Goal: Complete application form: Complete application form

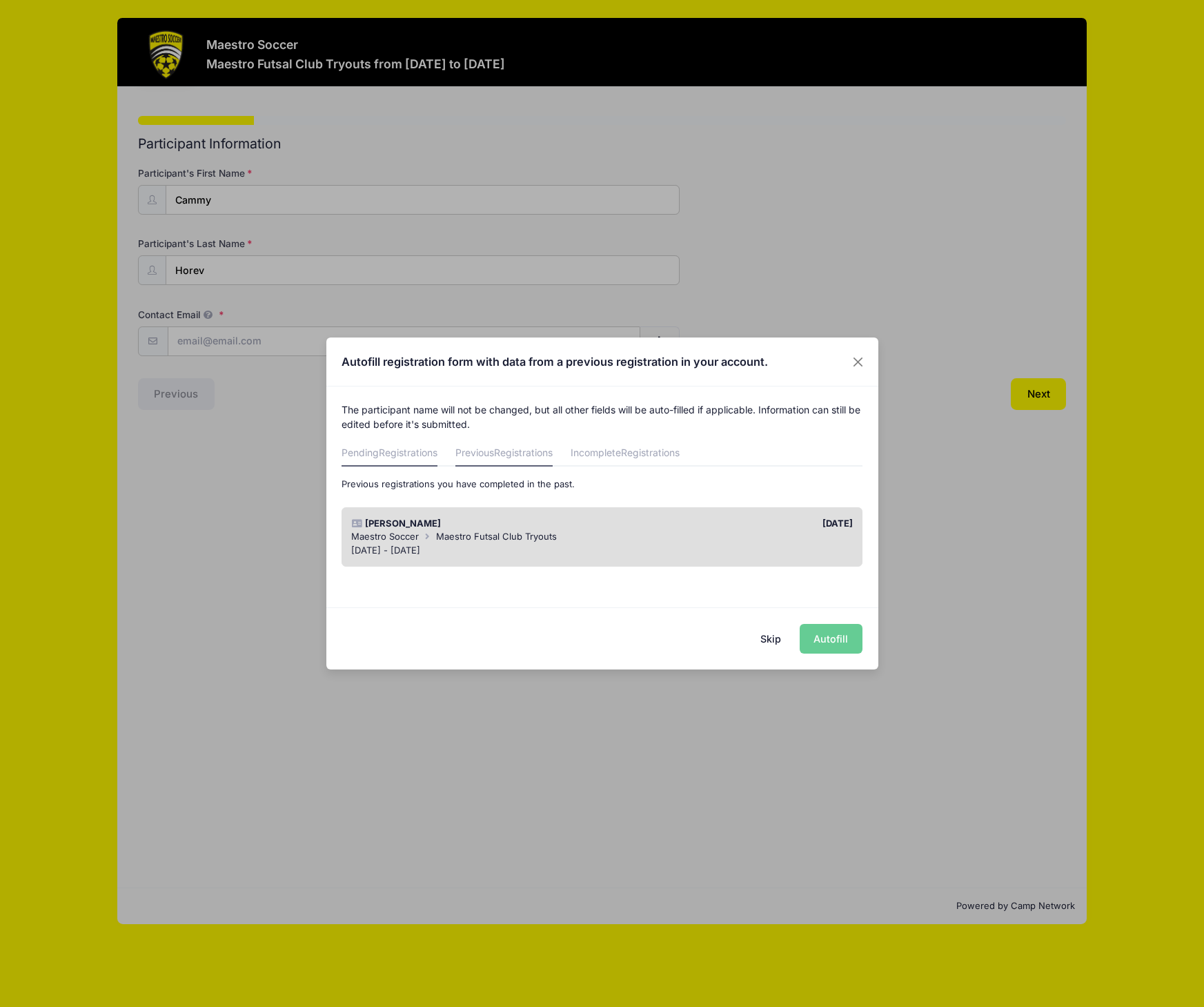
click at [382, 453] on span "Registrations" at bounding box center [408, 452] width 59 height 12
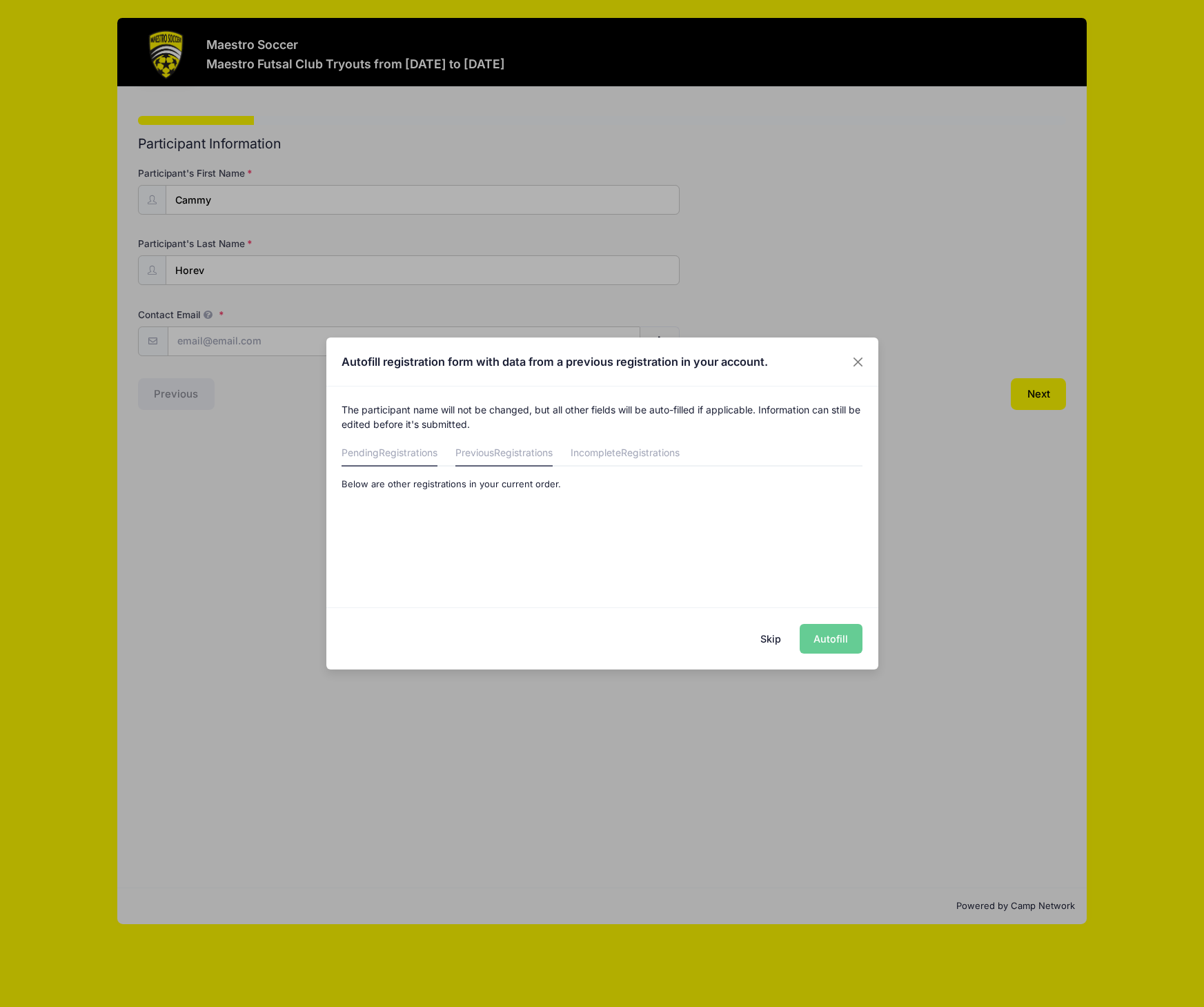
click at [504, 456] on span "Registrations" at bounding box center [523, 452] width 59 height 12
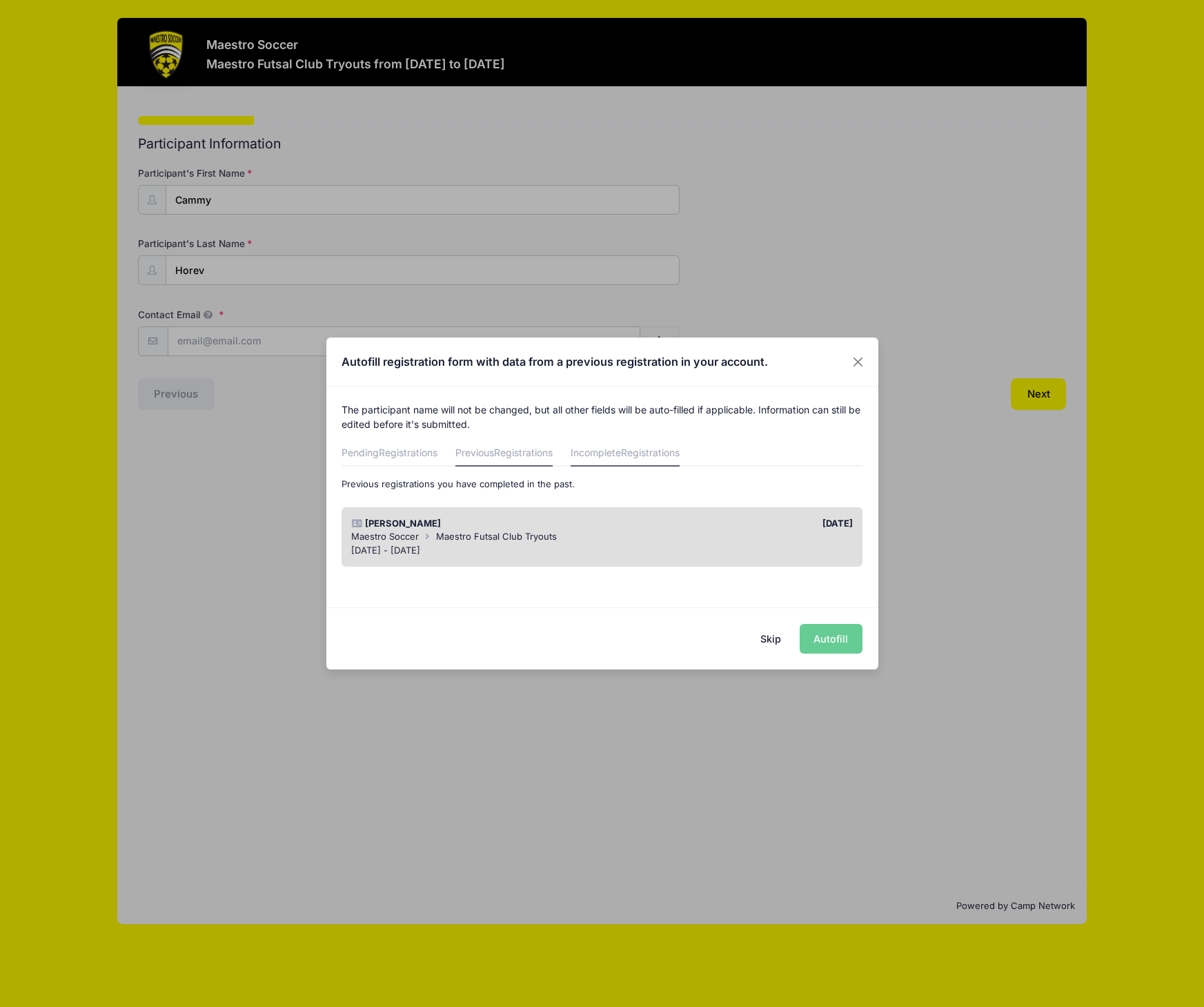
click at [624, 455] on link "Incomplete Registrations" at bounding box center [625, 454] width 109 height 25
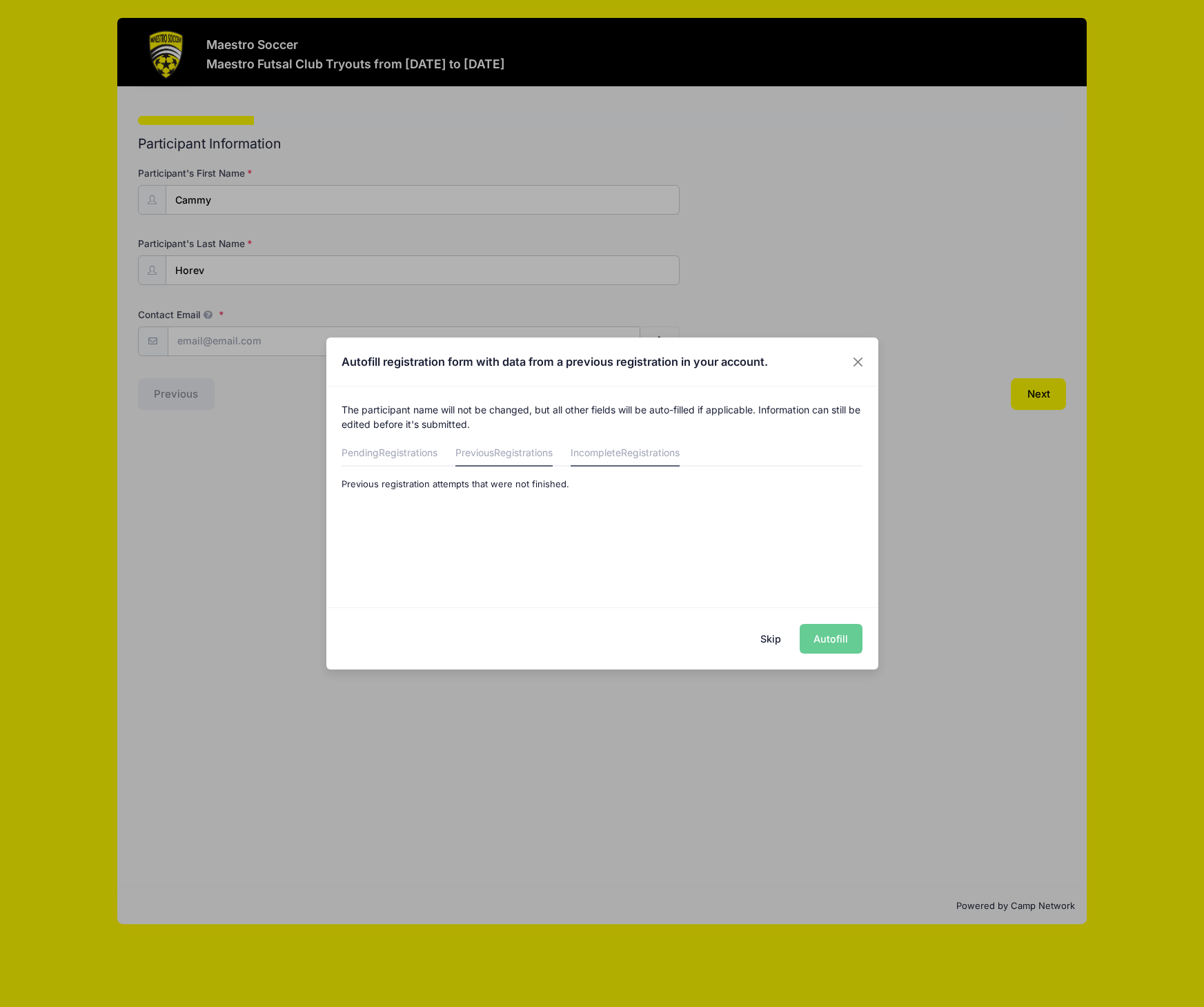
click at [505, 452] on span "Registrations" at bounding box center [523, 452] width 59 height 12
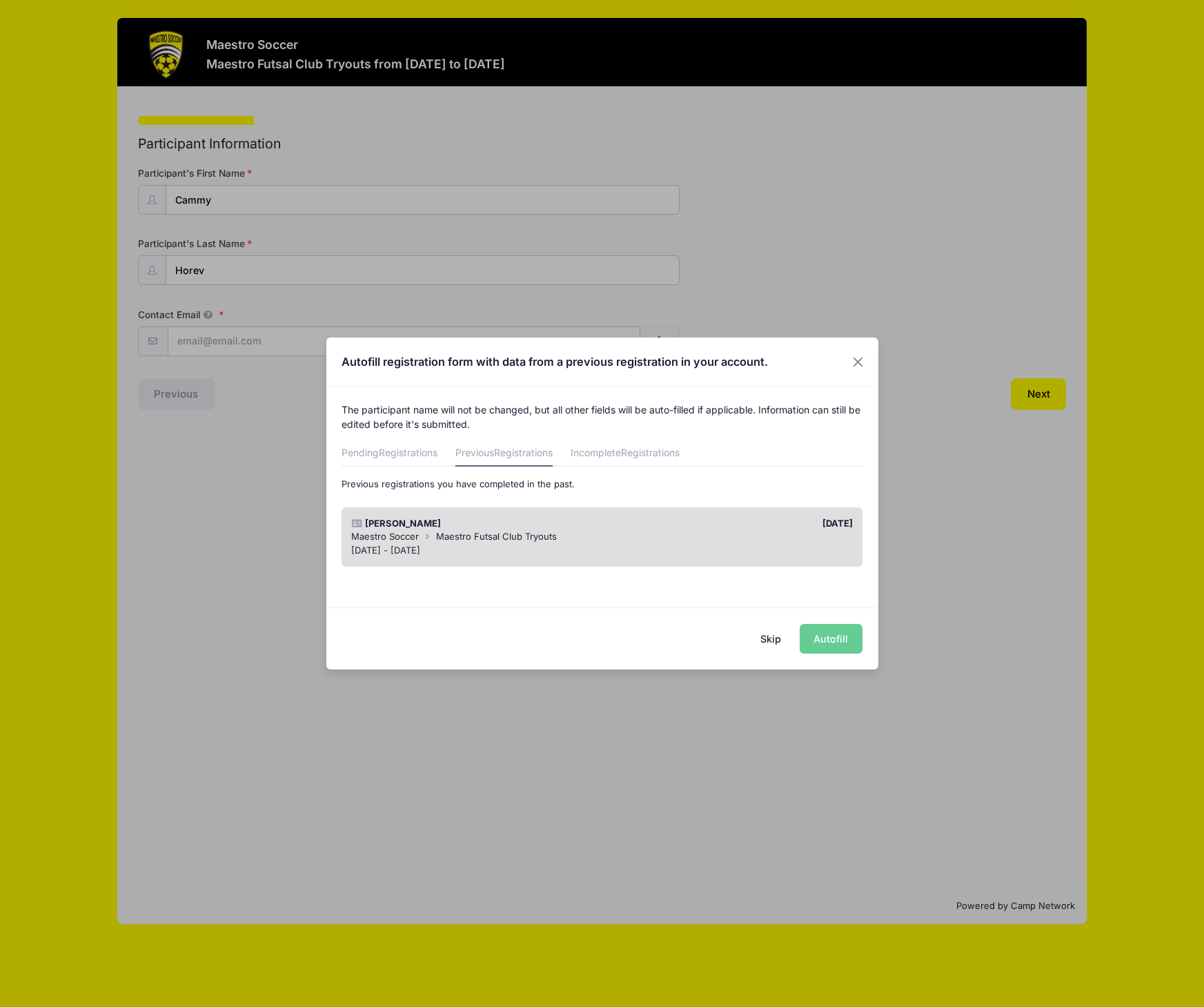
click at [760, 632] on button "Skip" at bounding box center [770, 638] width 49 height 30
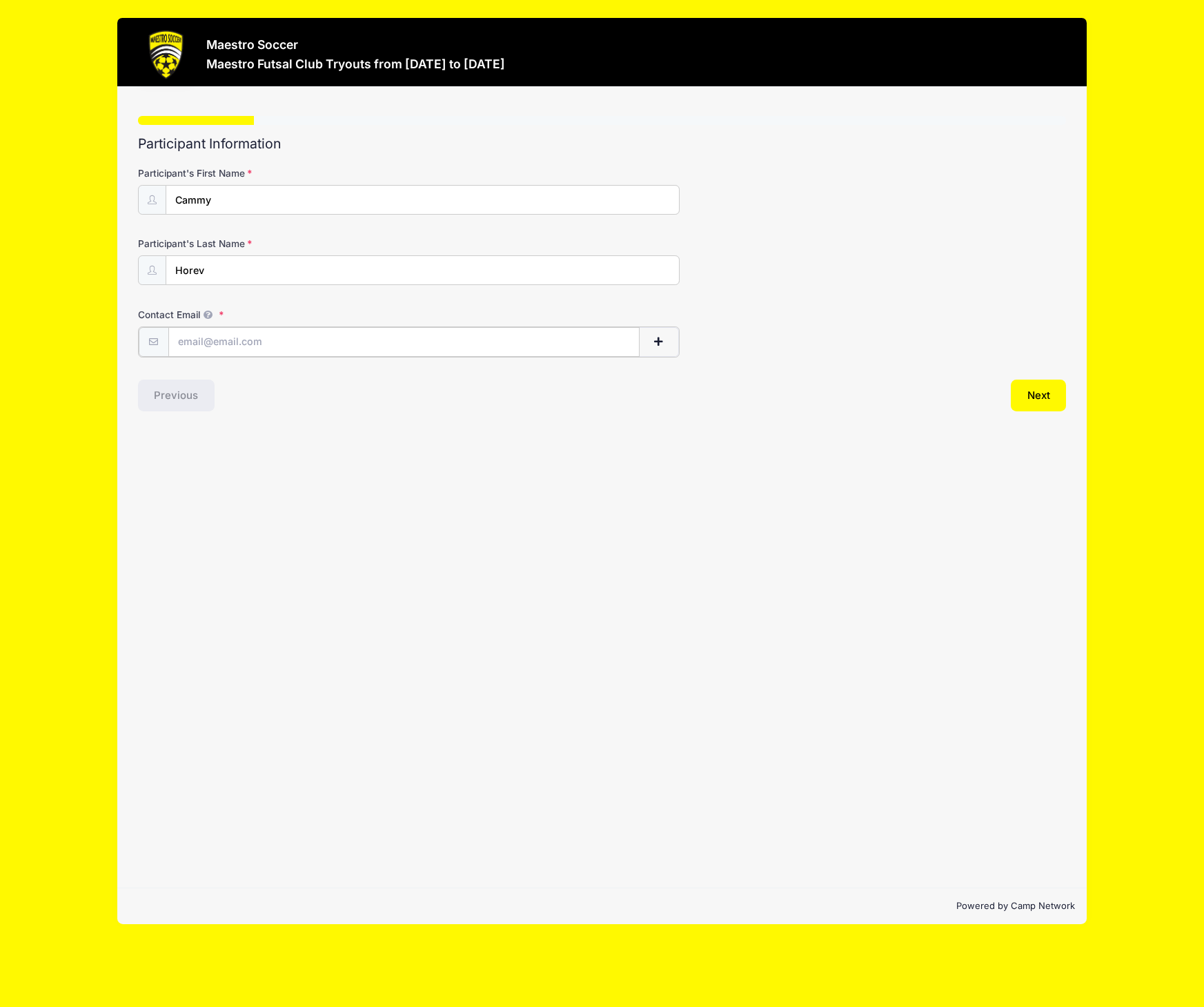
click at [249, 349] on input "Contact Email" at bounding box center [404, 342] width 471 height 30
type input "[EMAIL_ADDRESS][DOMAIN_NAME]"
click at [1029, 401] on button "Next" at bounding box center [1039, 394] width 56 height 32
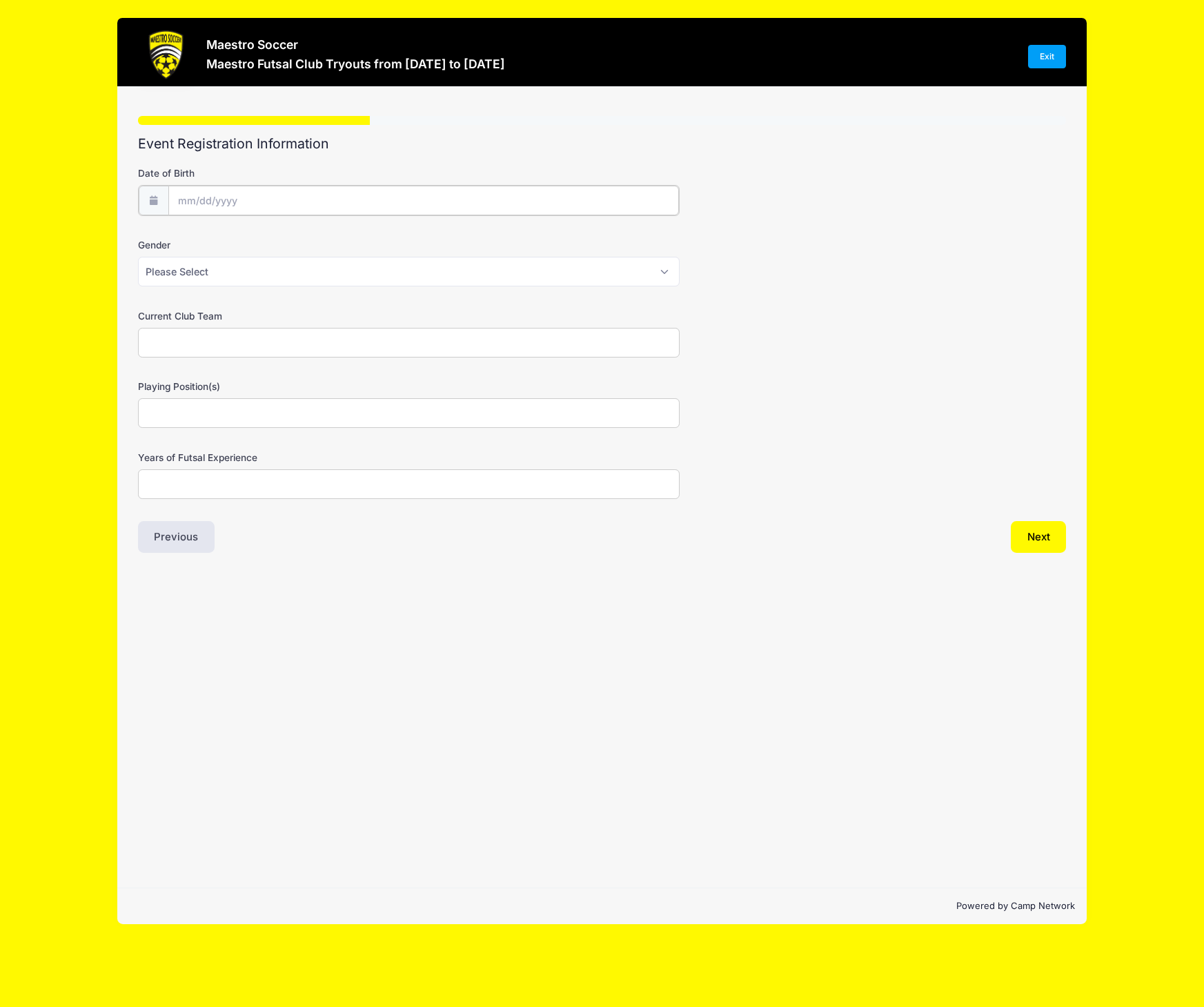
click at [206, 200] on input "Date of Birth" at bounding box center [424, 200] width 511 height 30
click at [245, 239] on select "January February March April May June July August September October November De…" at bounding box center [240, 237] width 61 height 18
select select "5"
click at [210, 228] on select "January February March April May June July August September October November De…" at bounding box center [240, 237] width 61 height 18
click at [244, 346] on span "17" at bounding box center [239, 339] width 25 height 25
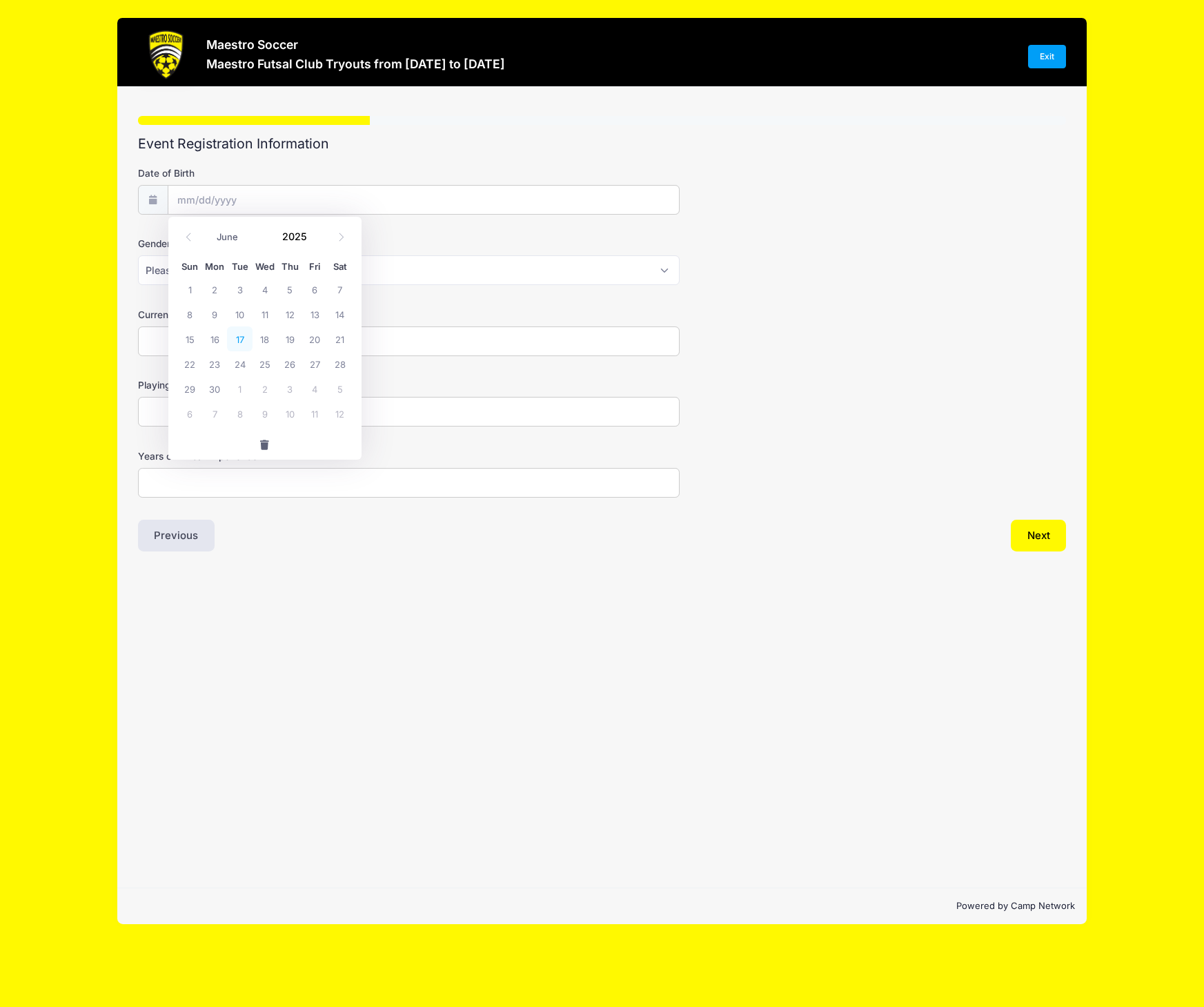
type input "[DATE]"
click at [232, 200] on input "[DATE]" at bounding box center [424, 200] width 511 height 30
click at [293, 238] on input "2025" at bounding box center [298, 237] width 45 height 21
click at [314, 233] on span at bounding box center [315, 231] width 9 height 10
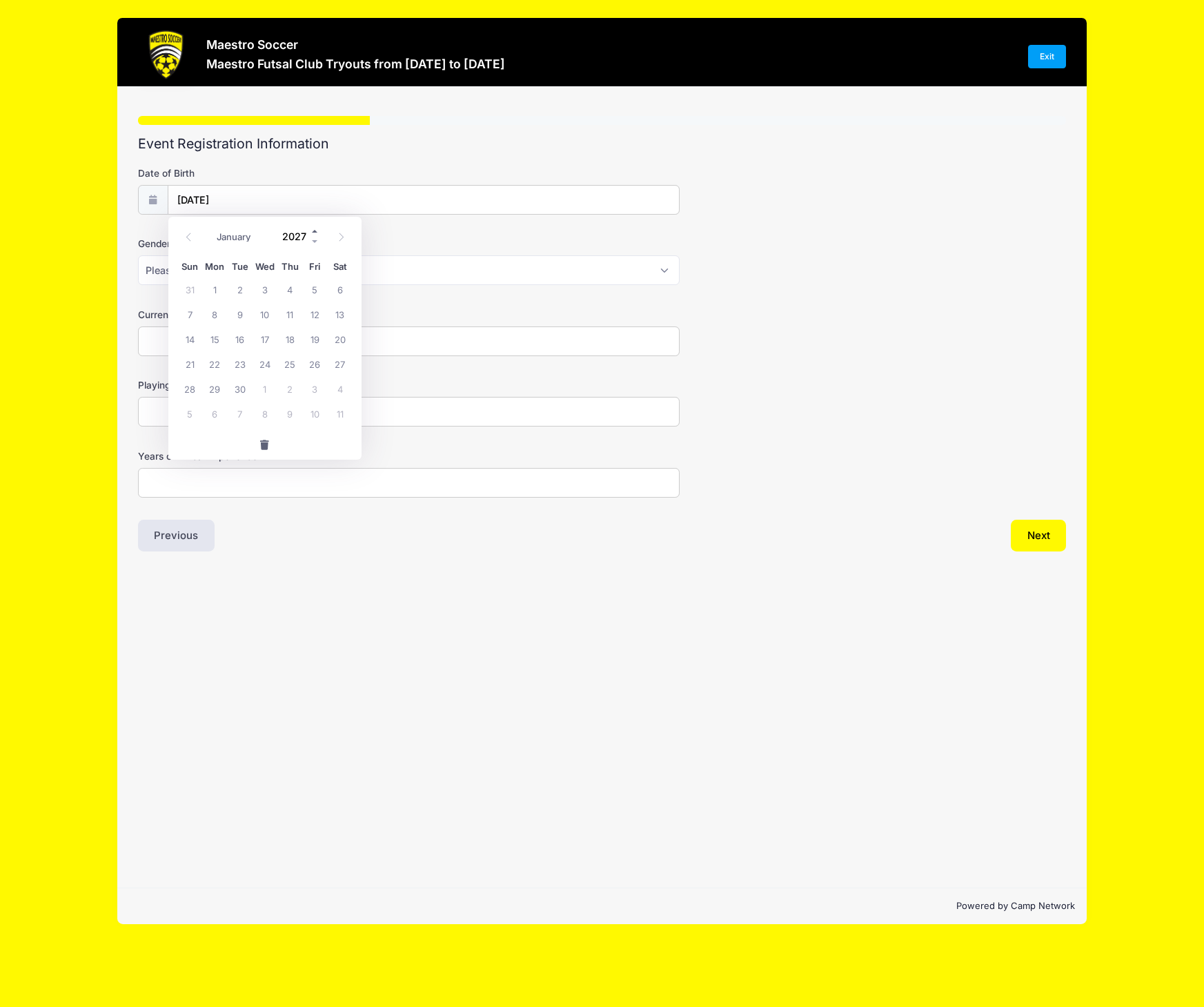
click at [314, 233] on span at bounding box center [315, 231] width 9 height 10
click at [317, 244] on span at bounding box center [315, 241] width 9 height 10
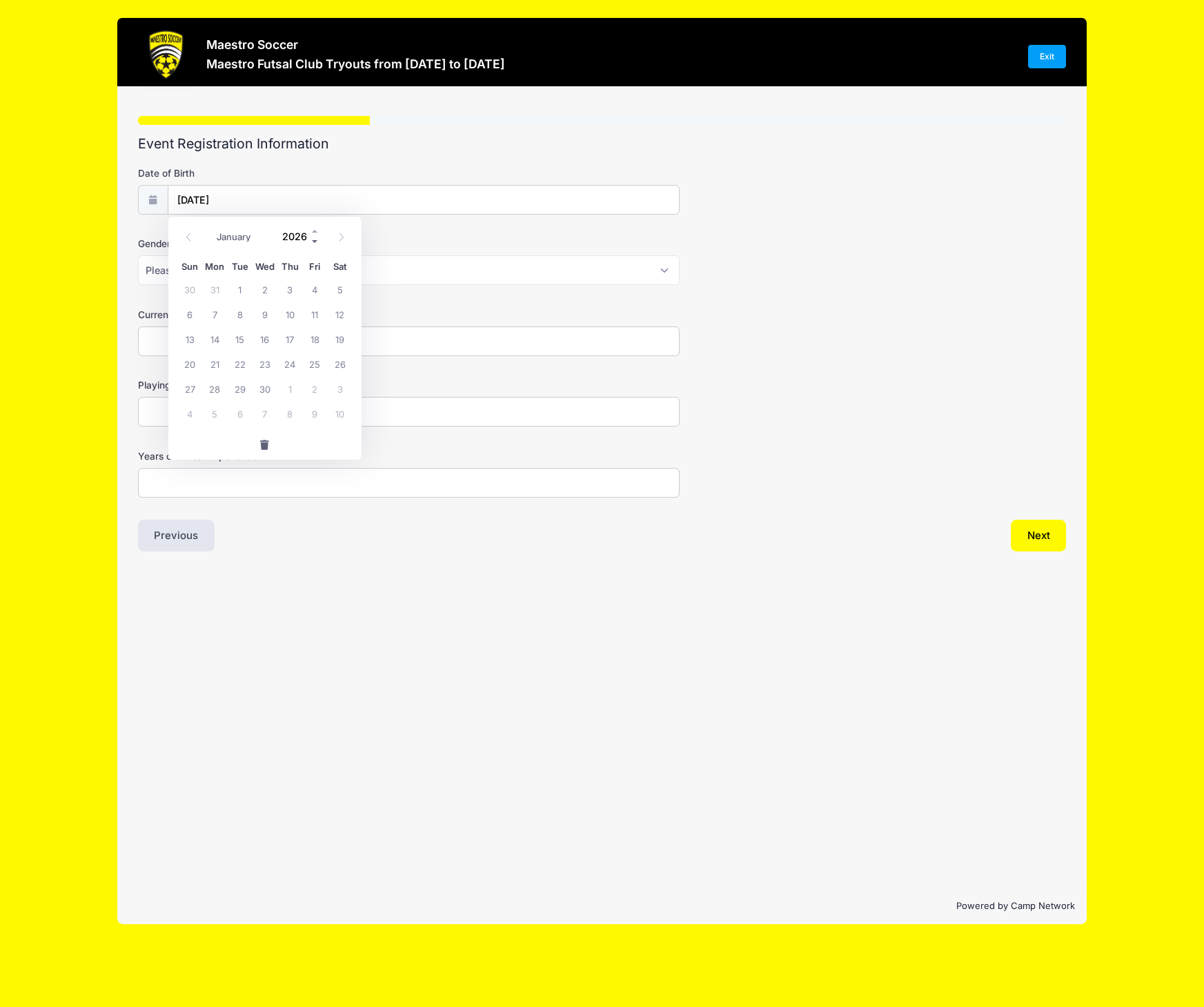
click at [317, 244] on span at bounding box center [315, 241] width 9 height 10
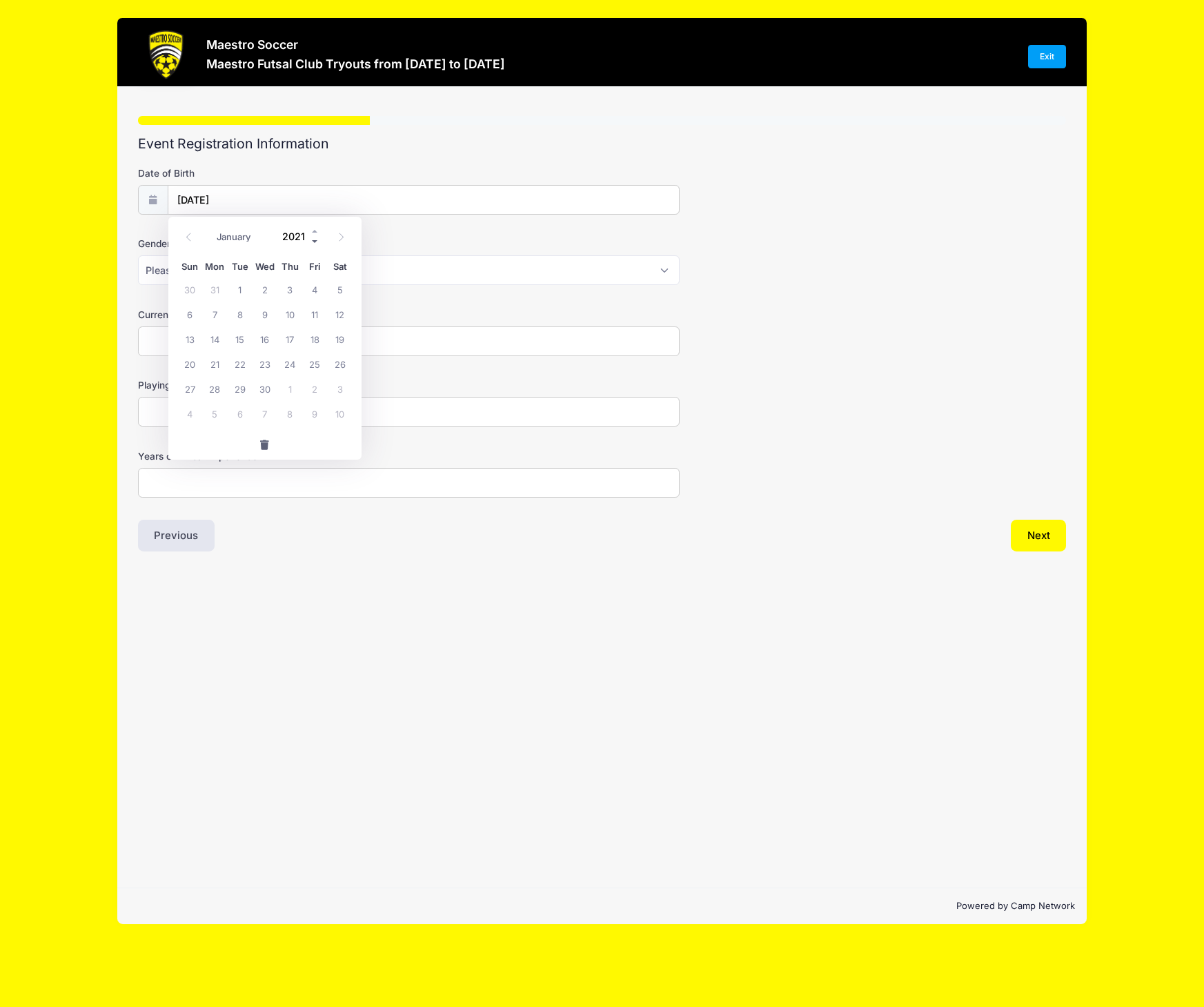
click at [317, 244] on span at bounding box center [315, 241] width 9 height 10
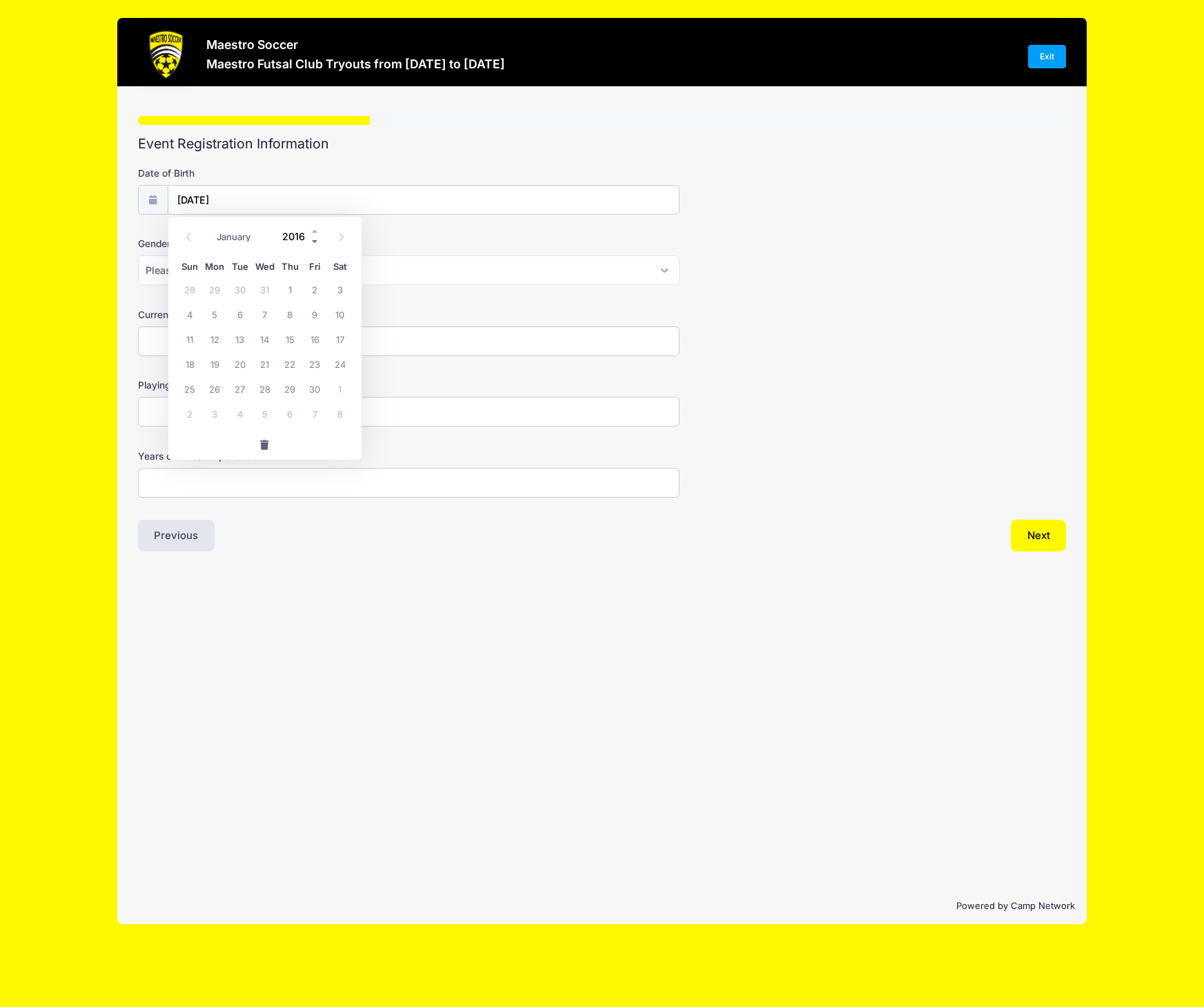
click at [317, 244] on span at bounding box center [315, 241] width 9 height 10
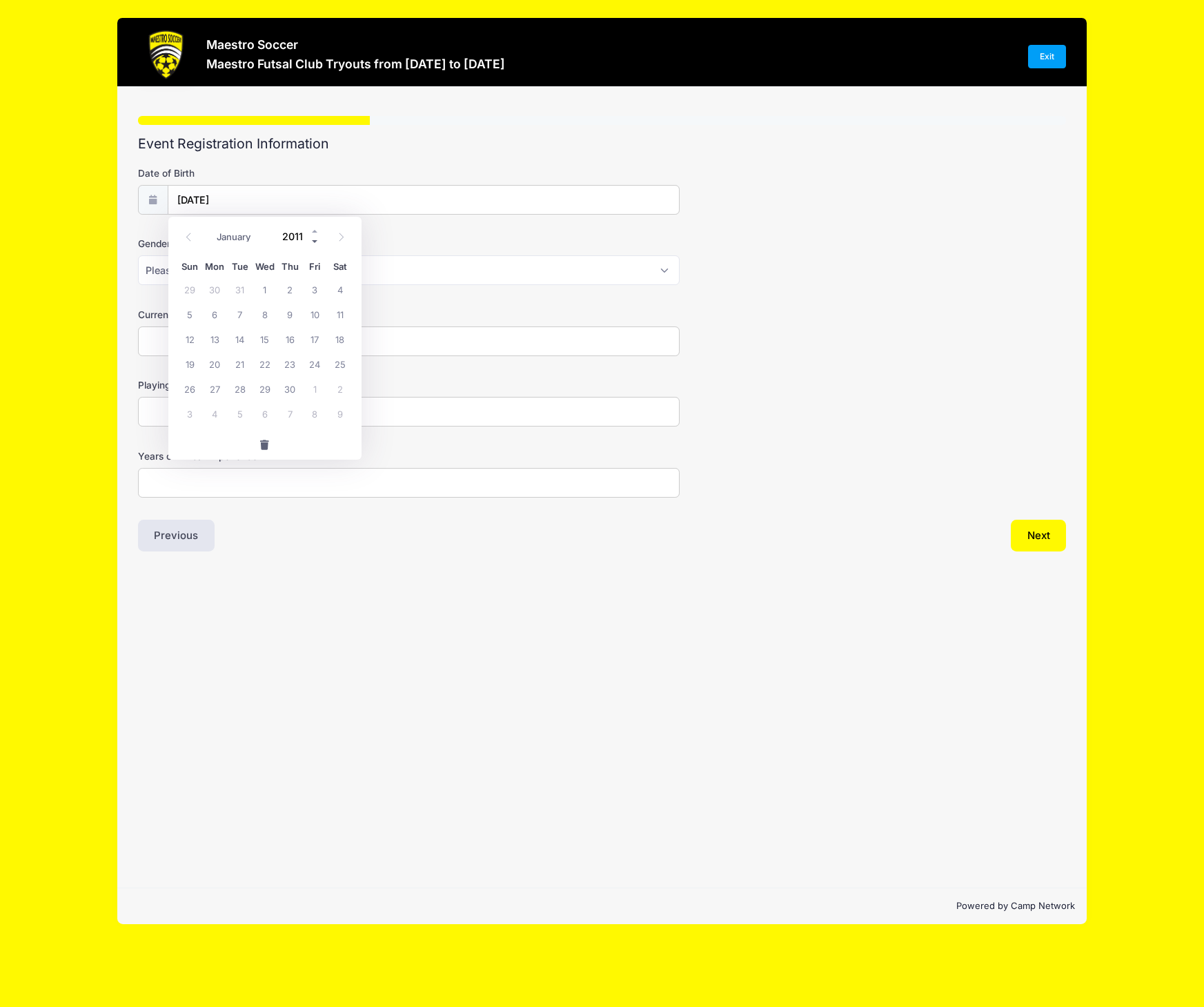
click at [317, 243] on span at bounding box center [315, 241] width 9 height 10
click at [773, 239] on div "Gender Please Select [DEMOGRAPHIC_DATA] [DEMOGRAPHIC_DATA] Prefer not to say" at bounding box center [602, 261] width 928 height 48
click at [244, 199] on input "[DATE]" at bounding box center [424, 200] width 511 height 30
click at [300, 239] on input "2025" at bounding box center [298, 237] width 45 height 21
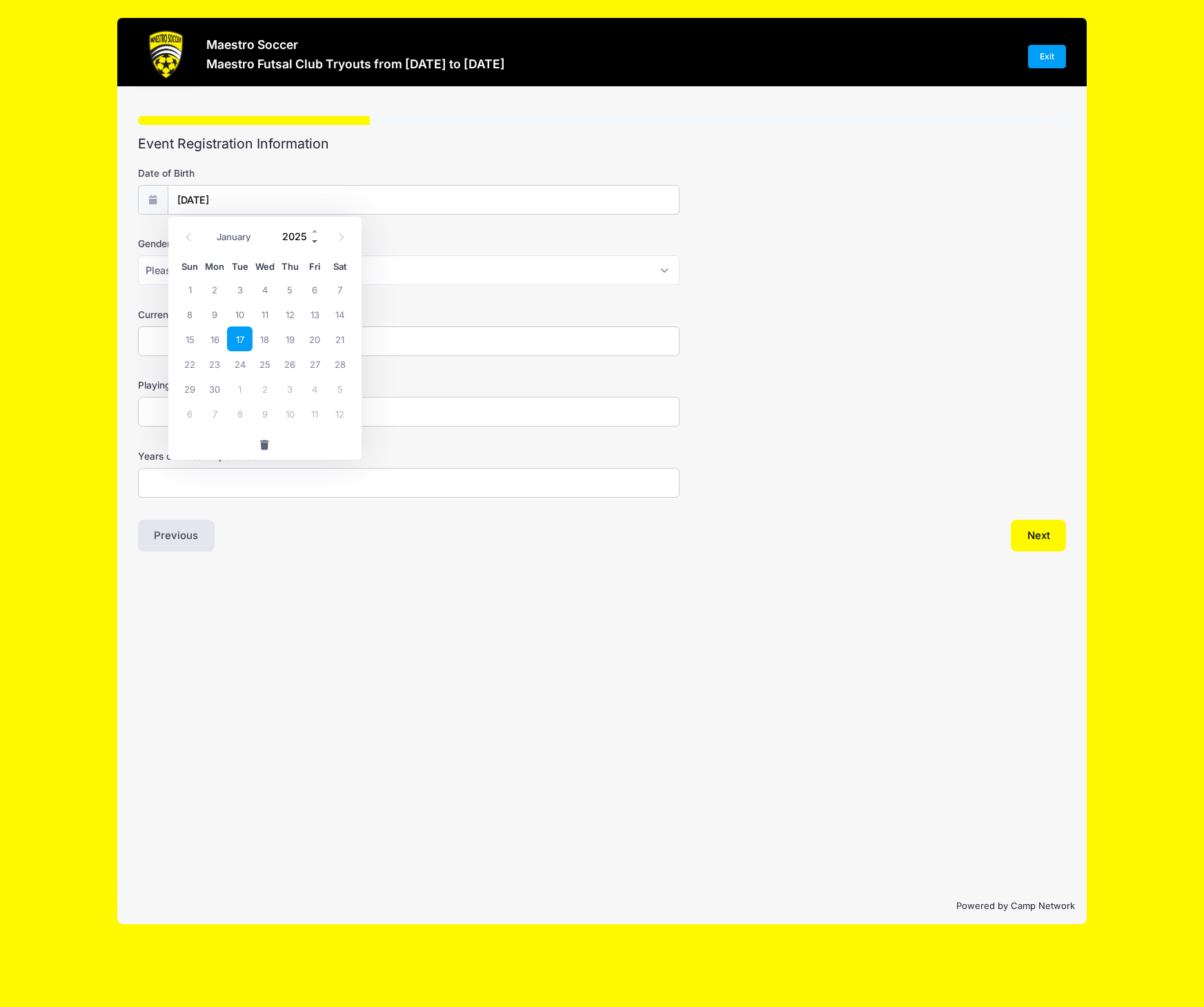
click at [311, 242] on span at bounding box center [315, 241] width 9 height 10
click at [313, 242] on span at bounding box center [315, 241] width 9 height 10
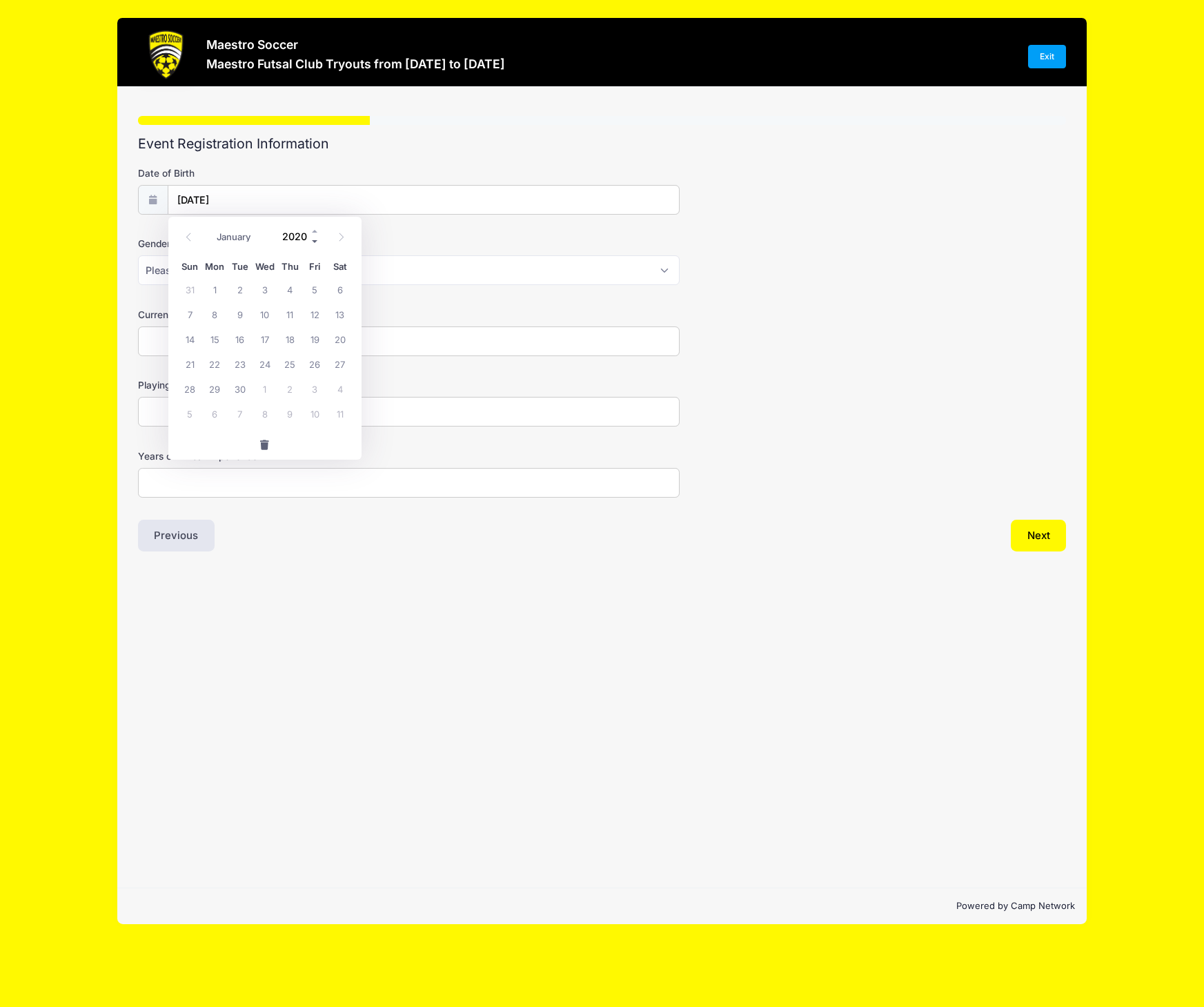
click at [313, 242] on span at bounding box center [315, 241] width 9 height 10
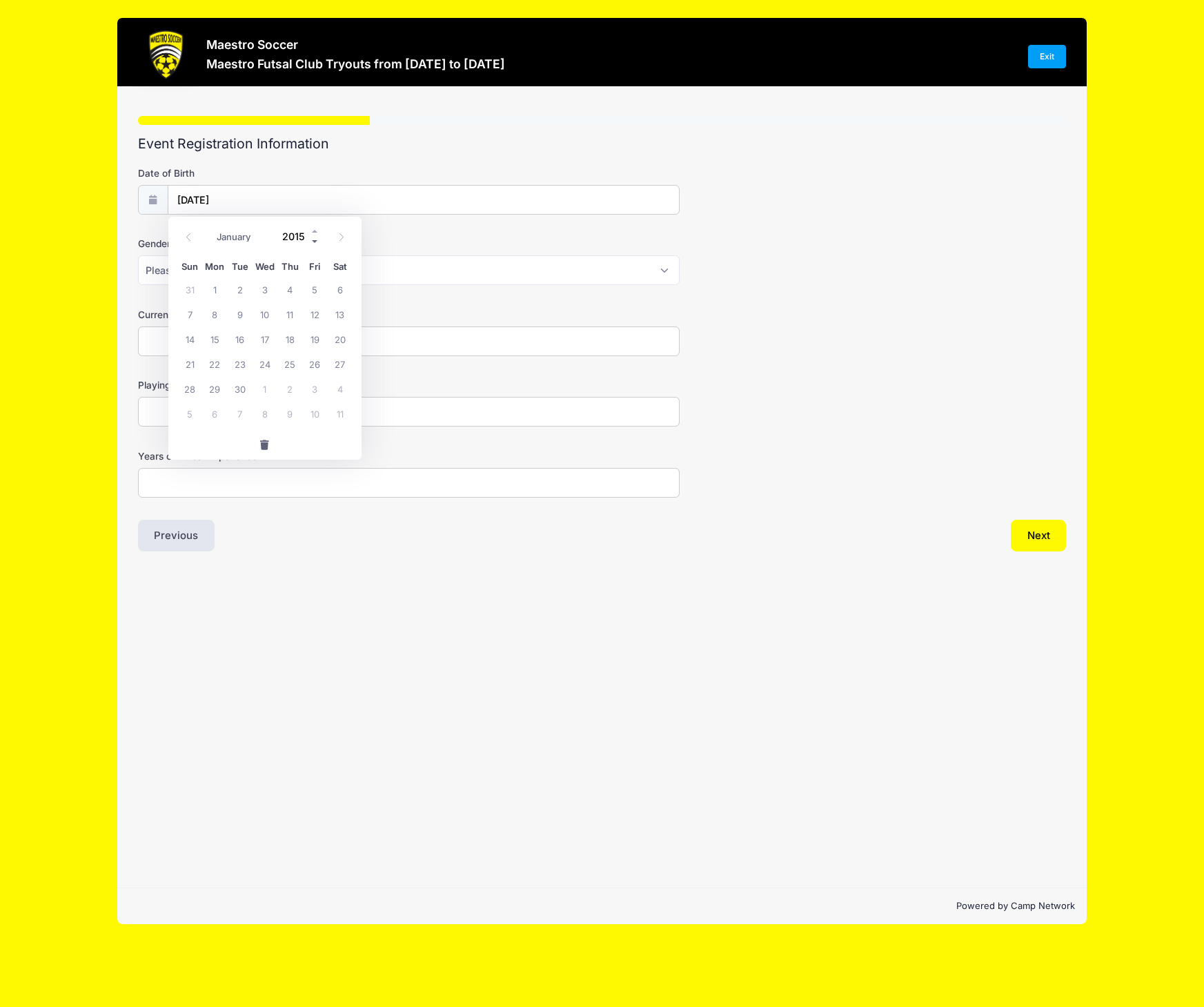
click at [313, 242] on span at bounding box center [315, 241] width 9 height 10
click at [313, 243] on span at bounding box center [315, 241] width 9 height 10
click at [313, 244] on span at bounding box center [315, 241] width 9 height 10
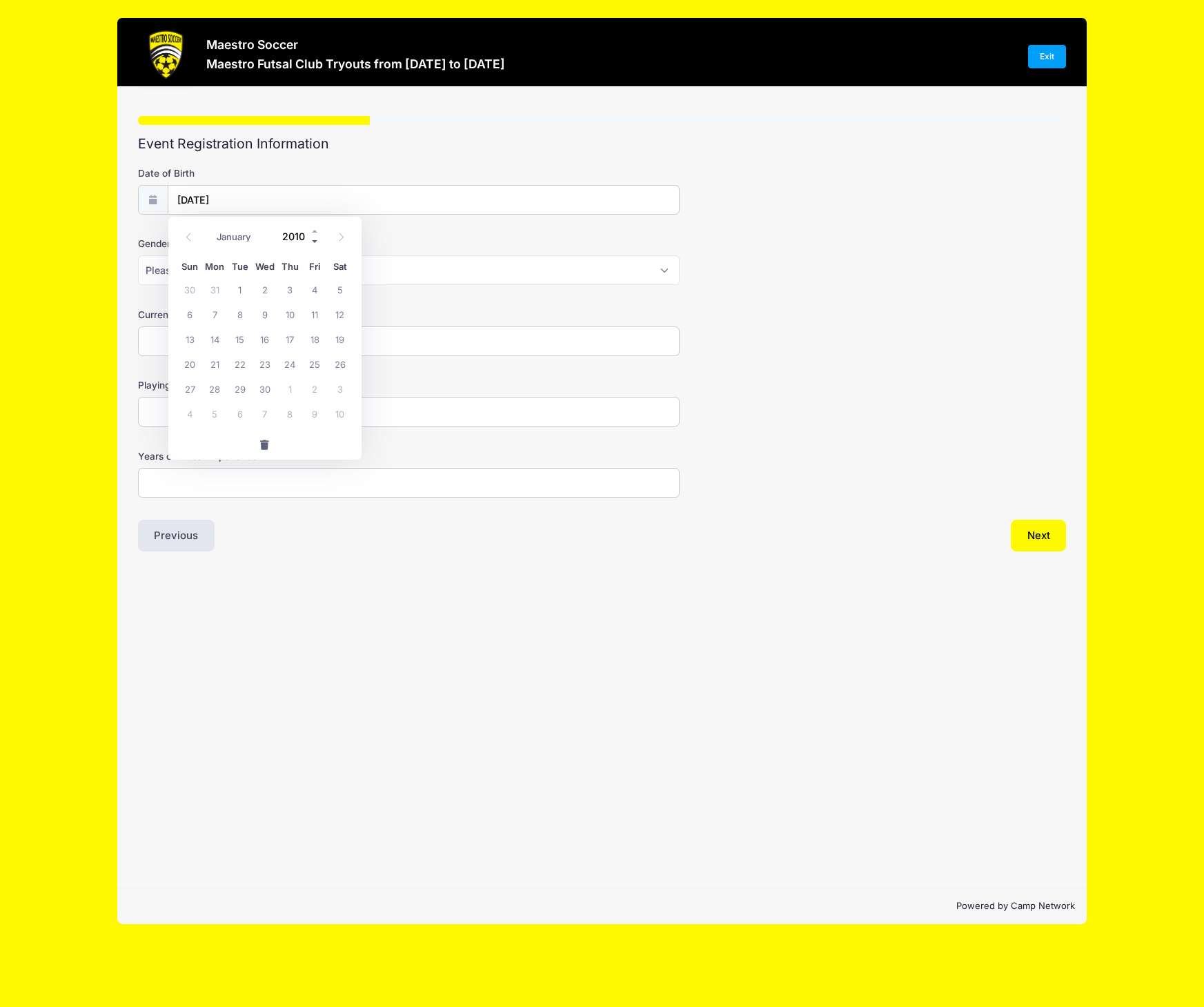
click at [313, 244] on span at bounding box center [315, 241] width 9 height 10
type input "2009"
click at [265, 339] on span "17" at bounding box center [265, 339] width 25 height 25
type input "[DATE]"
click at [234, 278] on select "Please Select [DEMOGRAPHIC_DATA] [DEMOGRAPHIC_DATA] Prefer not to say" at bounding box center [409, 270] width 542 height 30
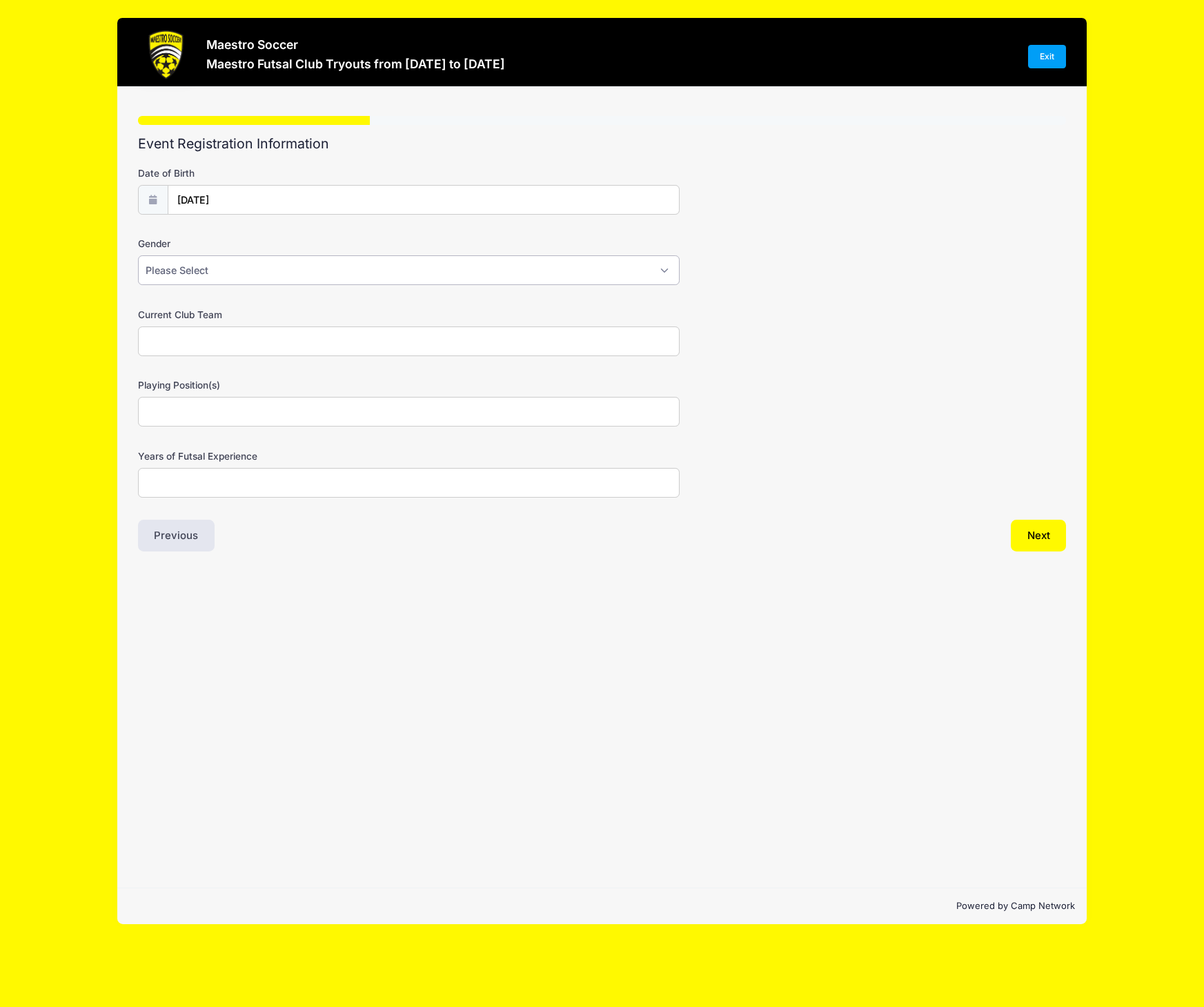
select select "[DEMOGRAPHIC_DATA]"
click at [138, 255] on select "Please Select [DEMOGRAPHIC_DATA] [DEMOGRAPHIC_DATA] Prefer not to say" at bounding box center [409, 270] width 542 height 30
click at [223, 335] on input "Current Club Team" at bounding box center [409, 341] width 542 height 30
type input "Summit & NJ nationals"
click at [230, 418] on input "Playing Position(s)" at bounding box center [409, 411] width 542 height 30
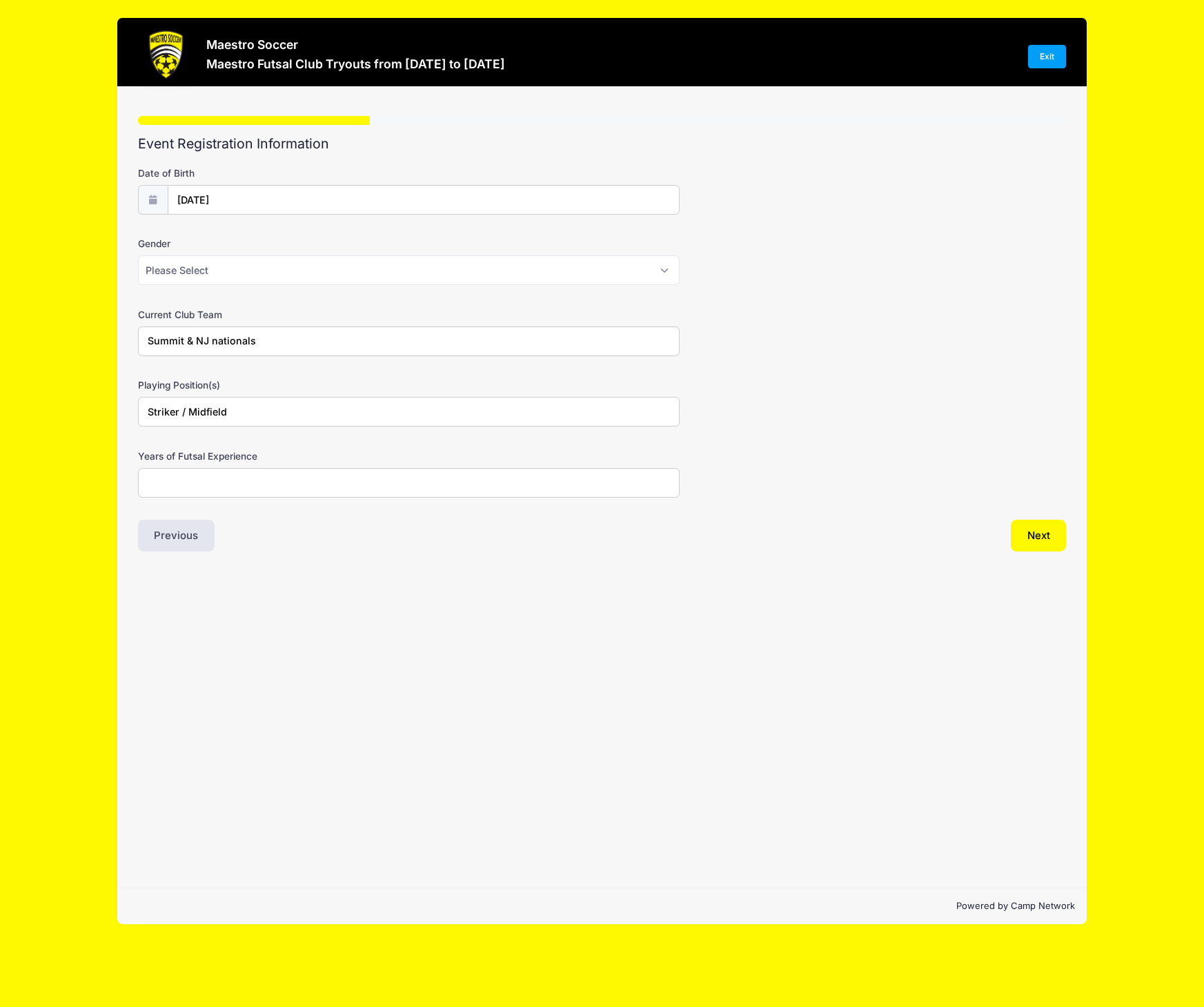
type input "Striker / Midfield"
click at [227, 493] on input "Years of Futsal Experience" at bounding box center [409, 483] width 542 height 30
type input "3"
click at [1050, 539] on button "Next" at bounding box center [1039, 535] width 56 height 32
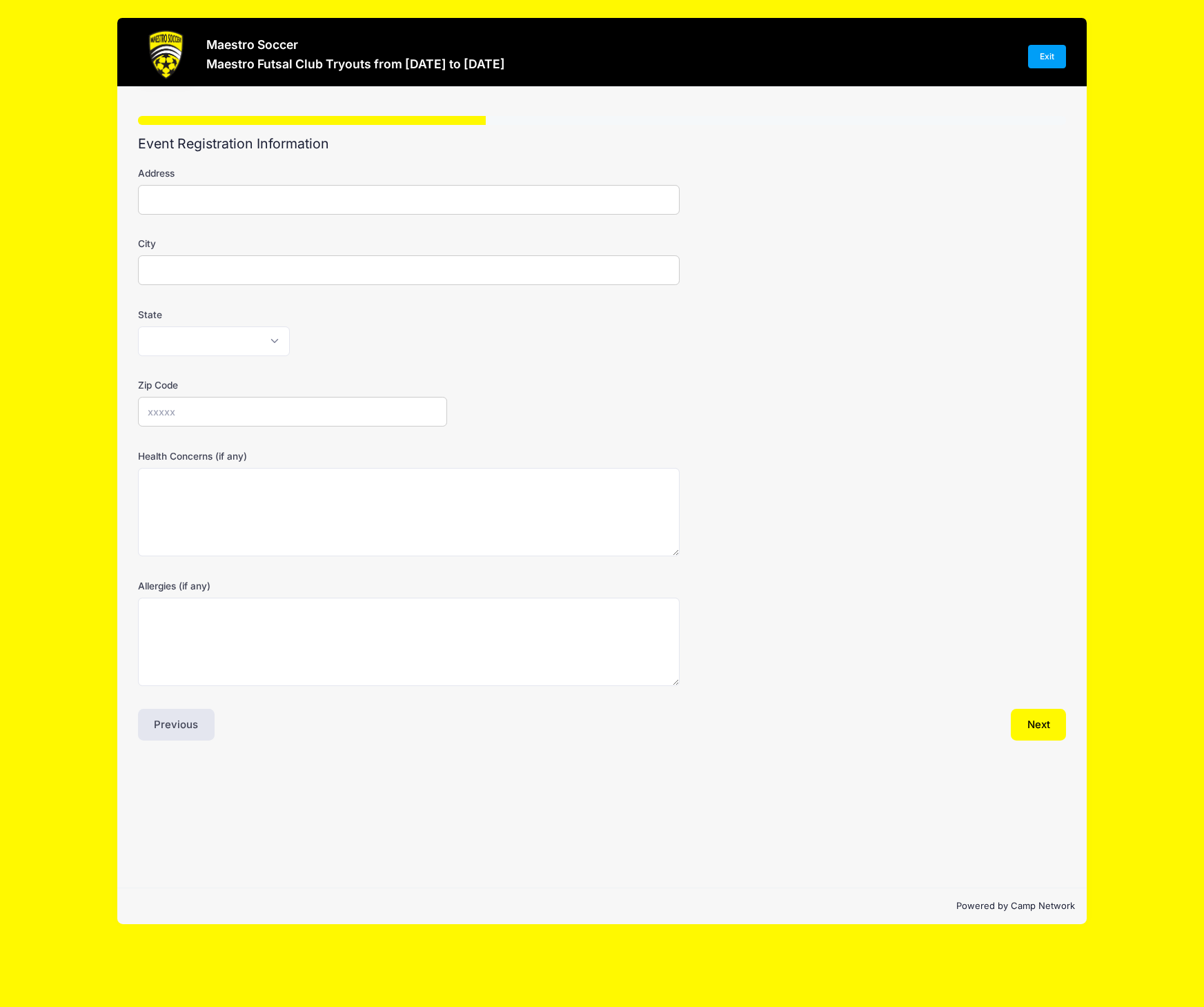
click at [266, 196] on input "Address" at bounding box center [409, 200] width 542 height 30
type input "[STREET_ADDRESS]"
type input "Summit"
select select "NJ"
type input "07901"
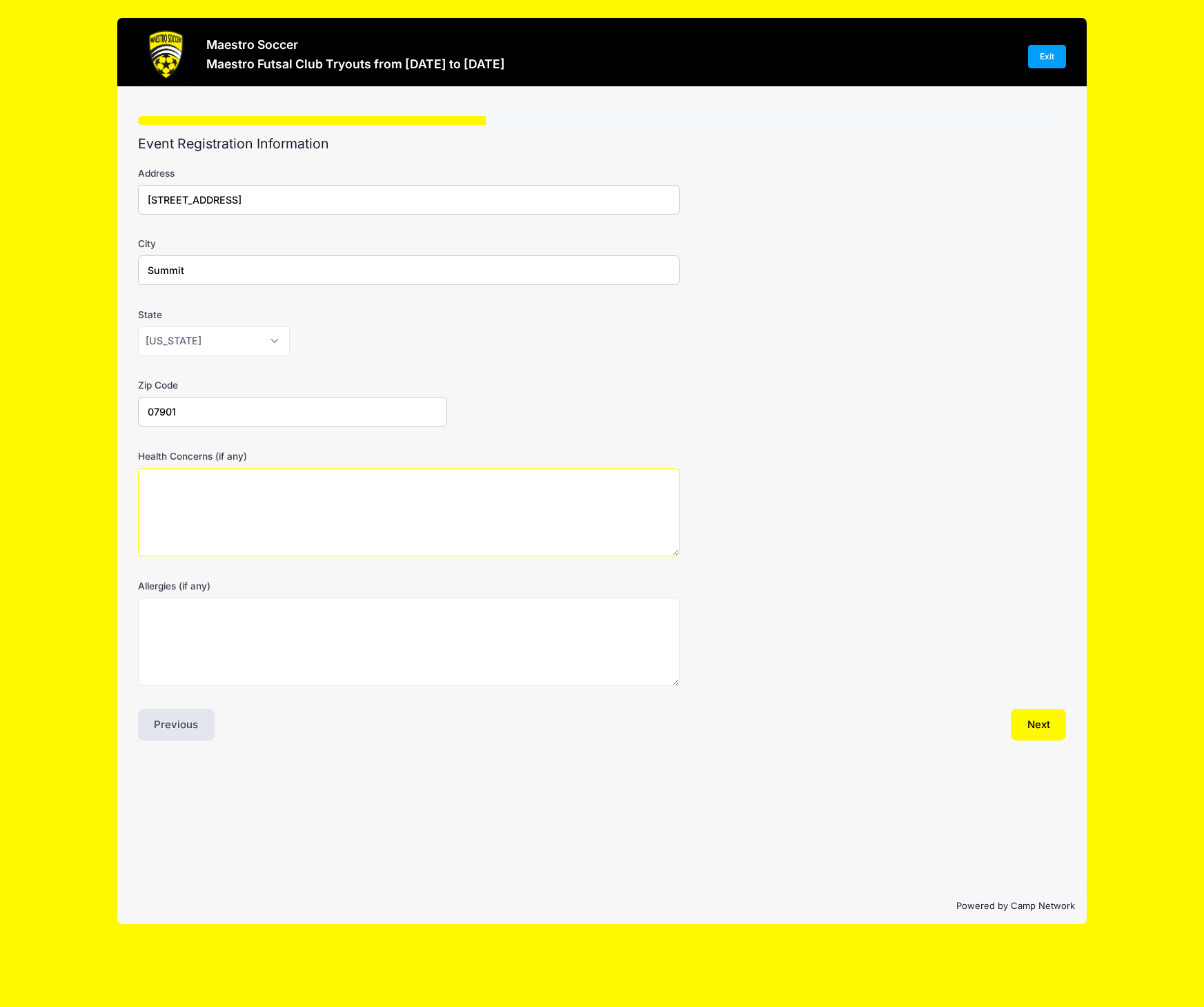
click at [233, 507] on textarea "Health Concerns (if any)" at bounding box center [409, 512] width 542 height 89
type textarea "none"
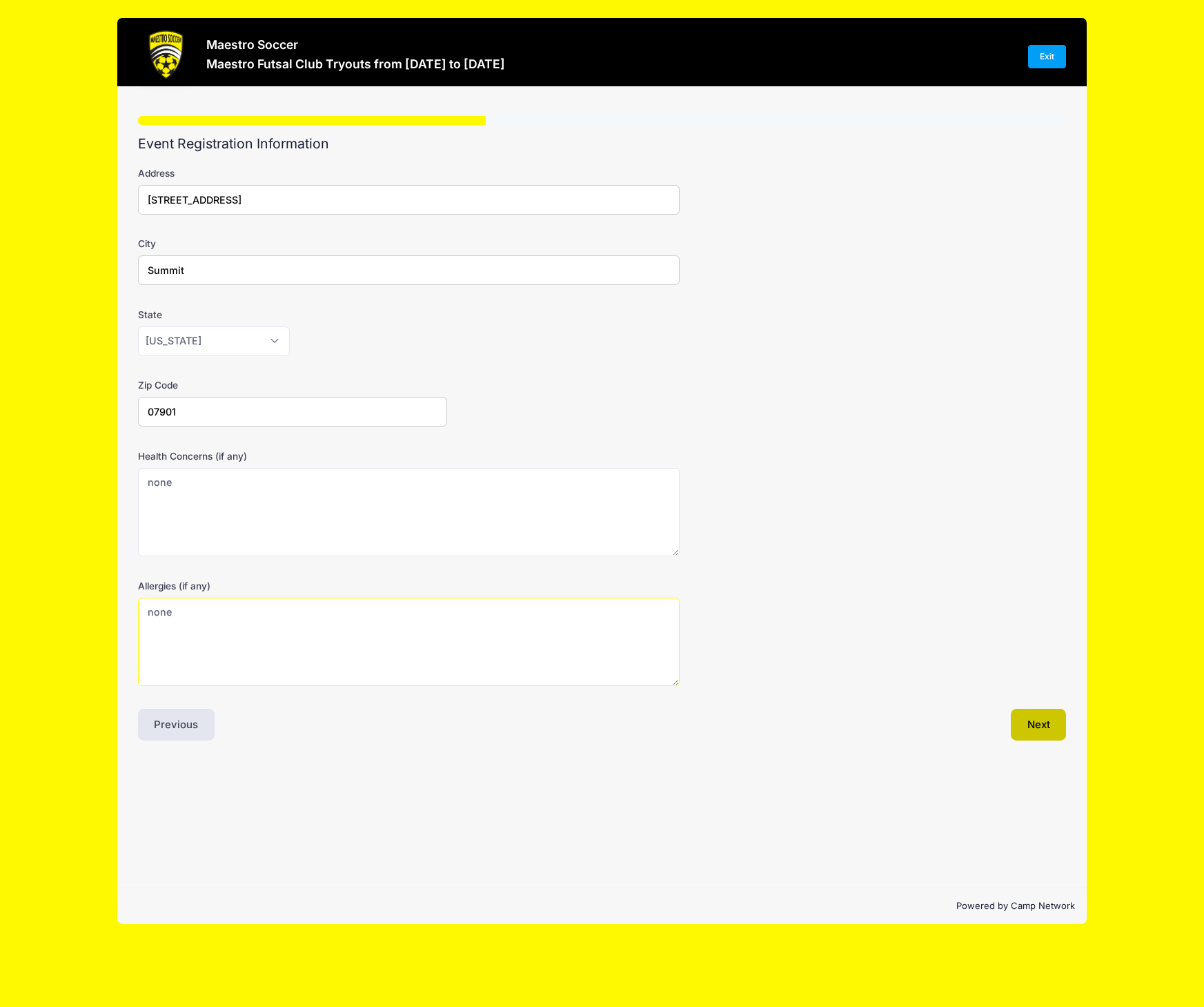
type textarea "none"
click at [1030, 723] on button "Next" at bounding box center [1039, 724] width 56 height 32
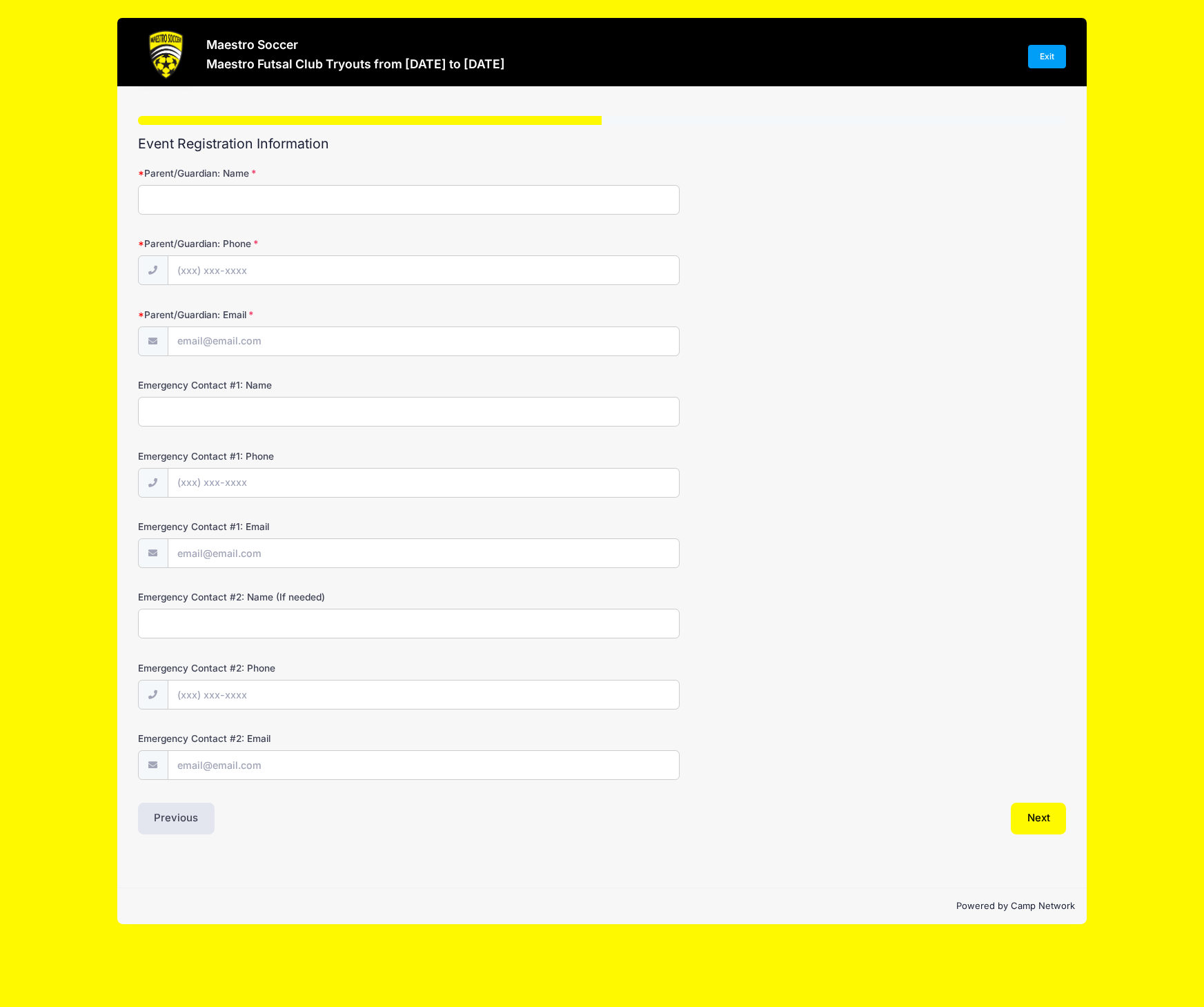
click at [244, 201] on input "Parent/Guardian: Name" at bounding box center [409, 200] width 542 height 30
type input "[PERSON_NAME]"
click at [189, 270] on input "Parent/Guardian: Phone" at bounding box center [424, 271] width 511 height 30
type input "[PHONE_NUMBER]"
click at [216, 347] on input "Parent/Guardian: Email" at bounding box center [424, 342] width 511 height 30
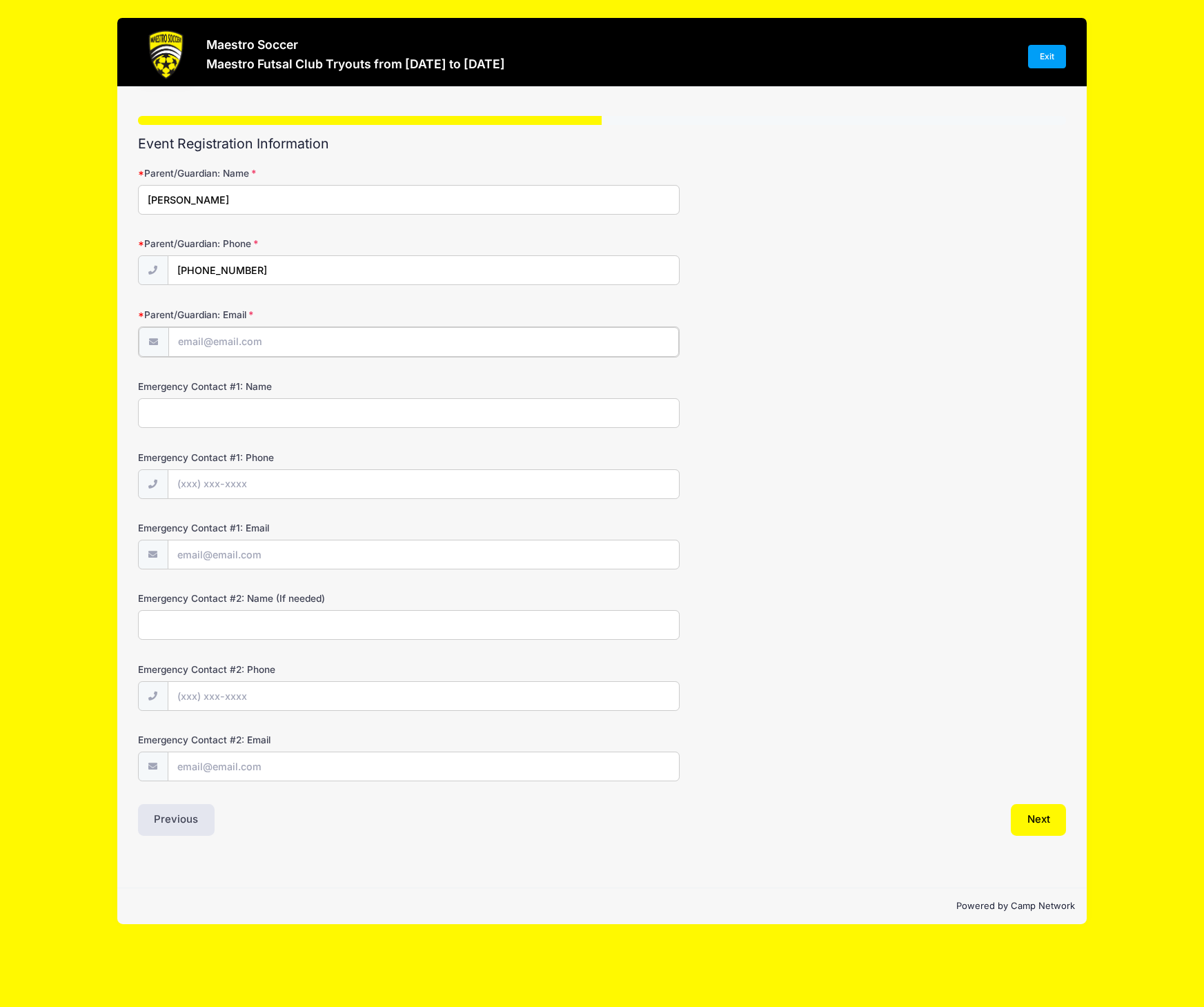
type input "[EMAIL_ADDRESS][DOMAIN_NAME]"
click at [1046, 821] on button "Next" at bounding box center [1039, 818] width 56 height 32
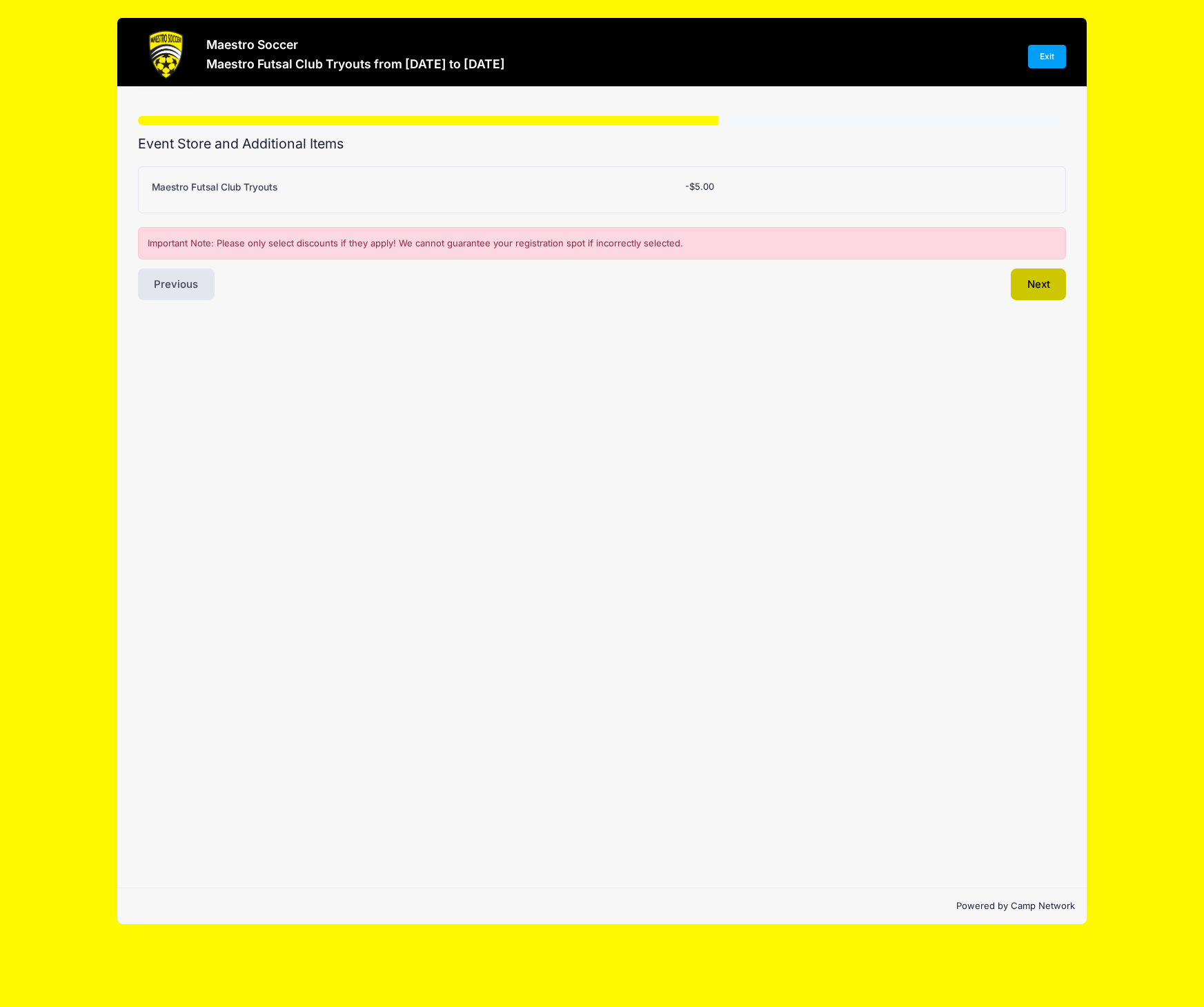
click at [1049, 282] on button "Next" at bounding box center [1039, 284] width 56 height 32
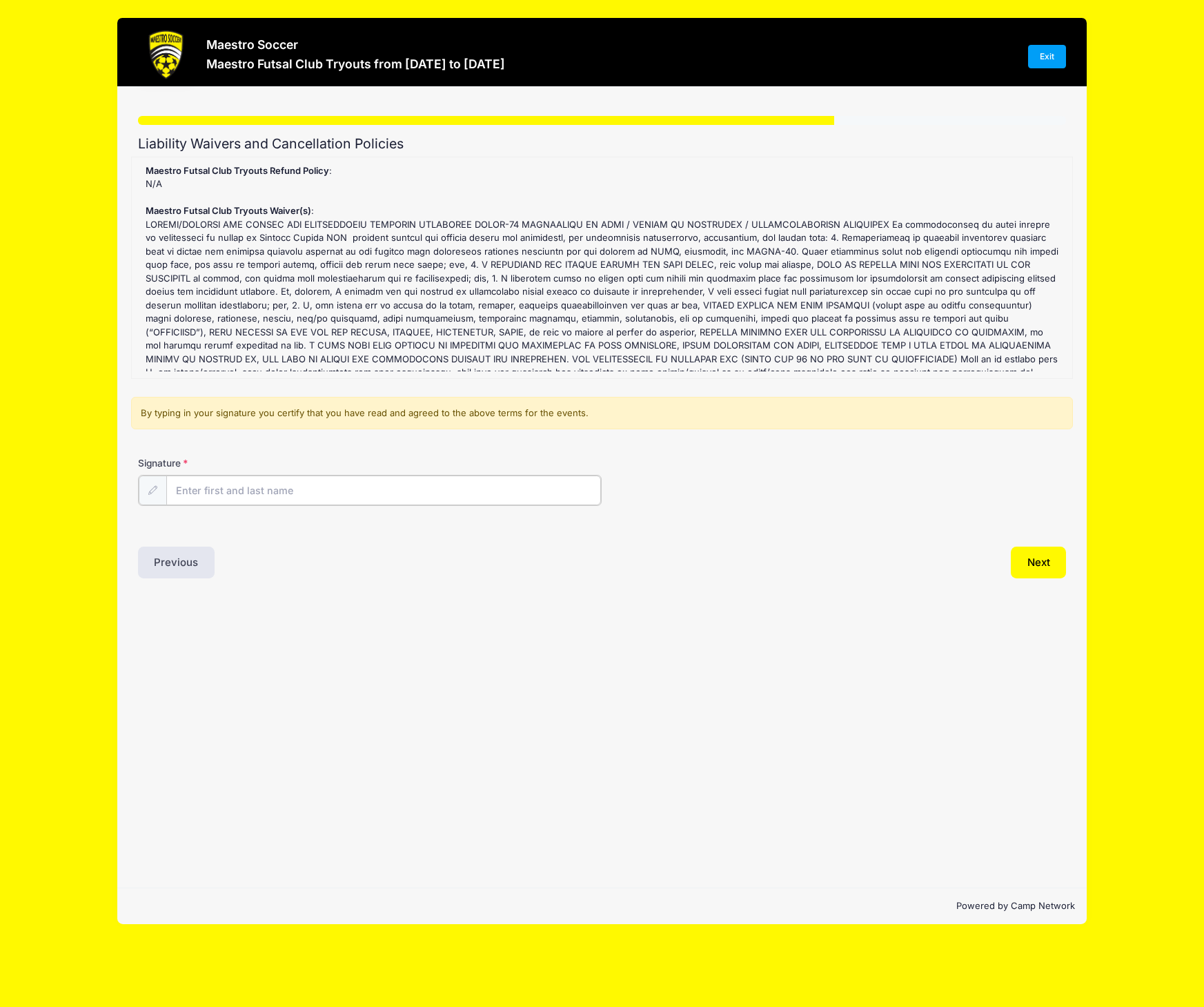
click at [288, 497] on input "Signature" at bounding box center [383, 490] width 435 height 30
type input "[PERSON_NAME]"
click at [1043, 563] on button "Next" at bounding box center [1039, 561] width 56 height 32
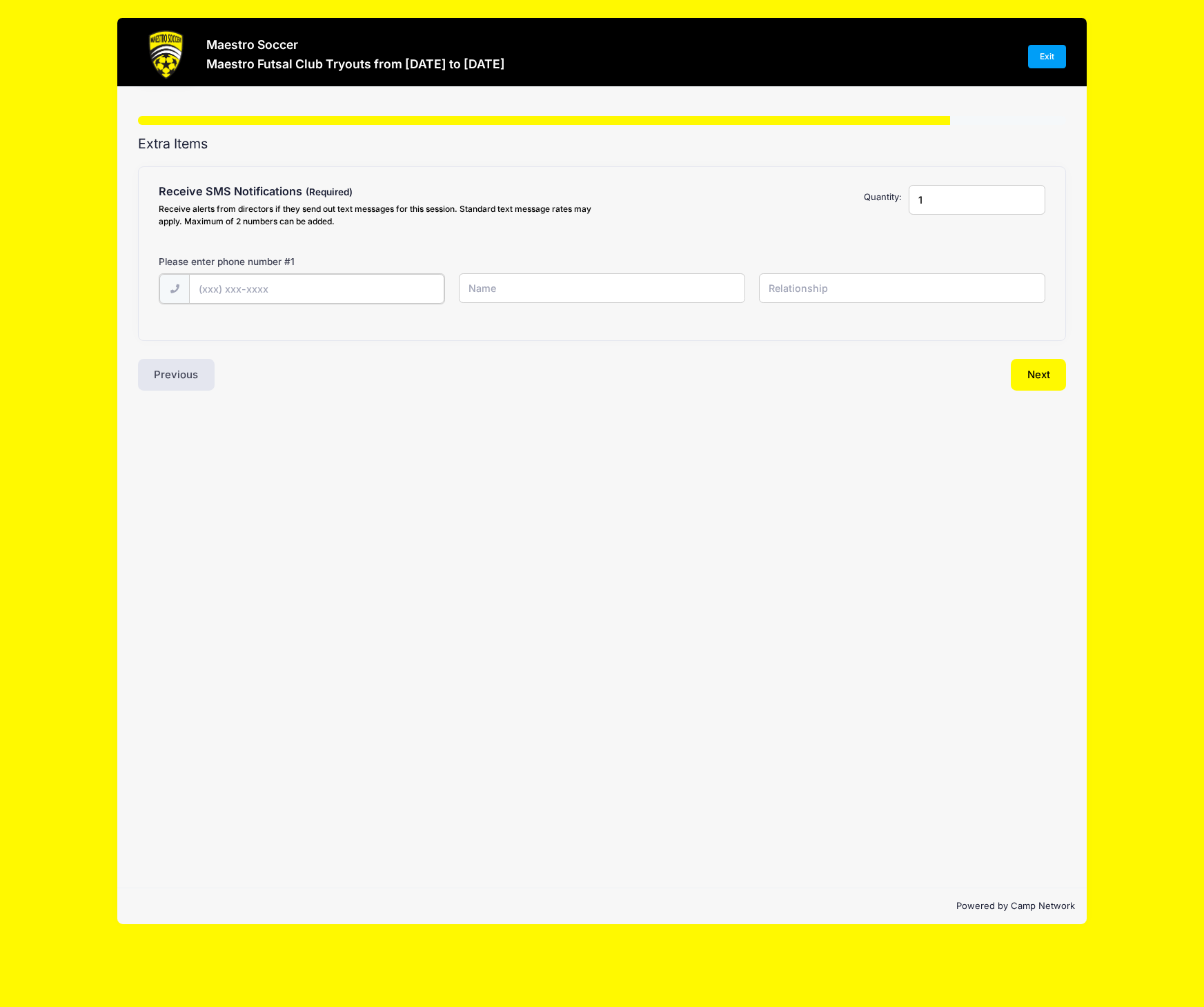
click at [258, 291] on input "text" at bounding box center [317, 289] width 255 height 30
type input "[PHONE_NUMBER]"
click at [542, 285] on input "text" at bounding box center [602, 288] width 286 height 30
type input "Avi"
type input "father"
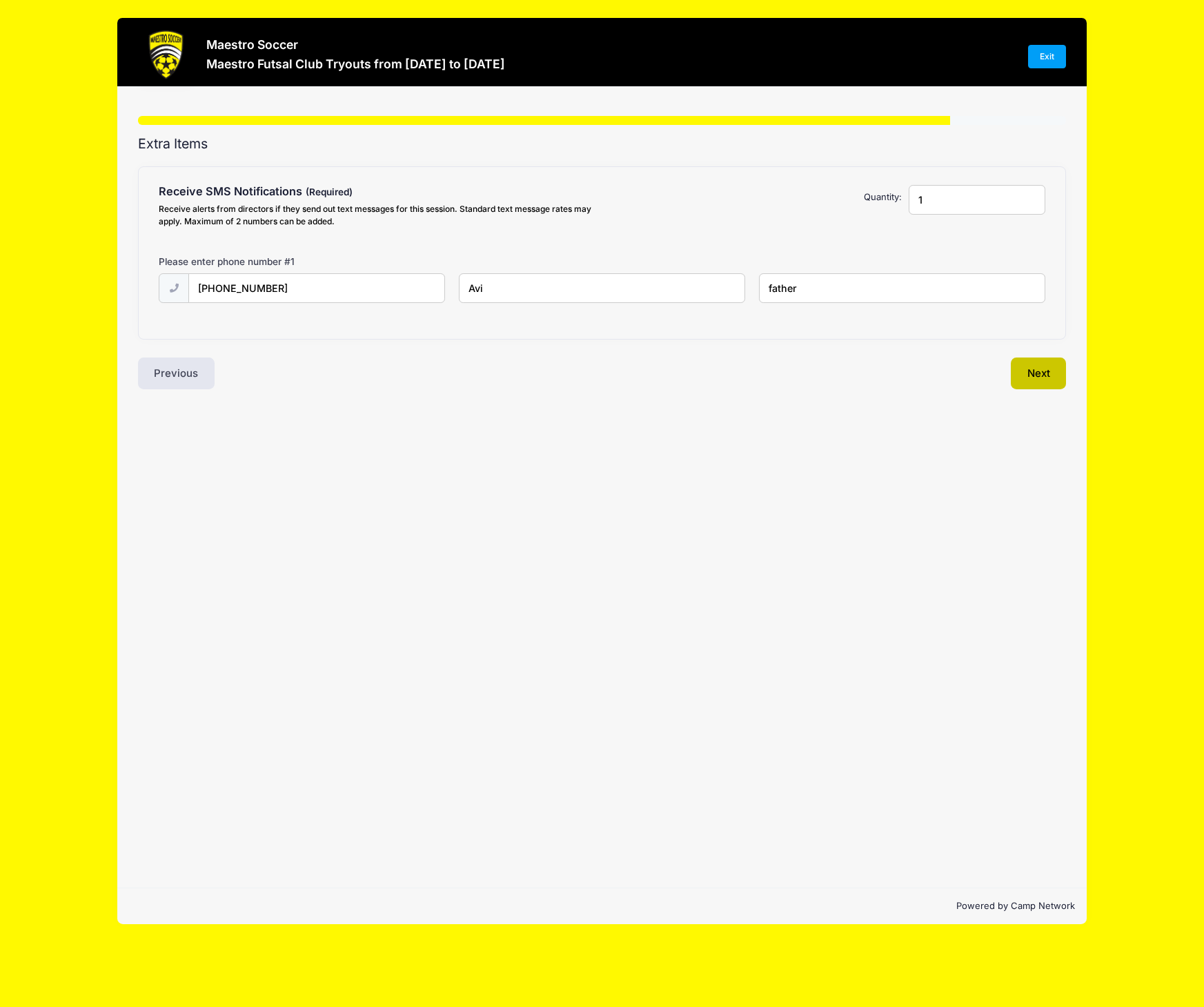
click at [1036, 374] on button "Next" at bounding box center [1039, 373] width 56 height 32
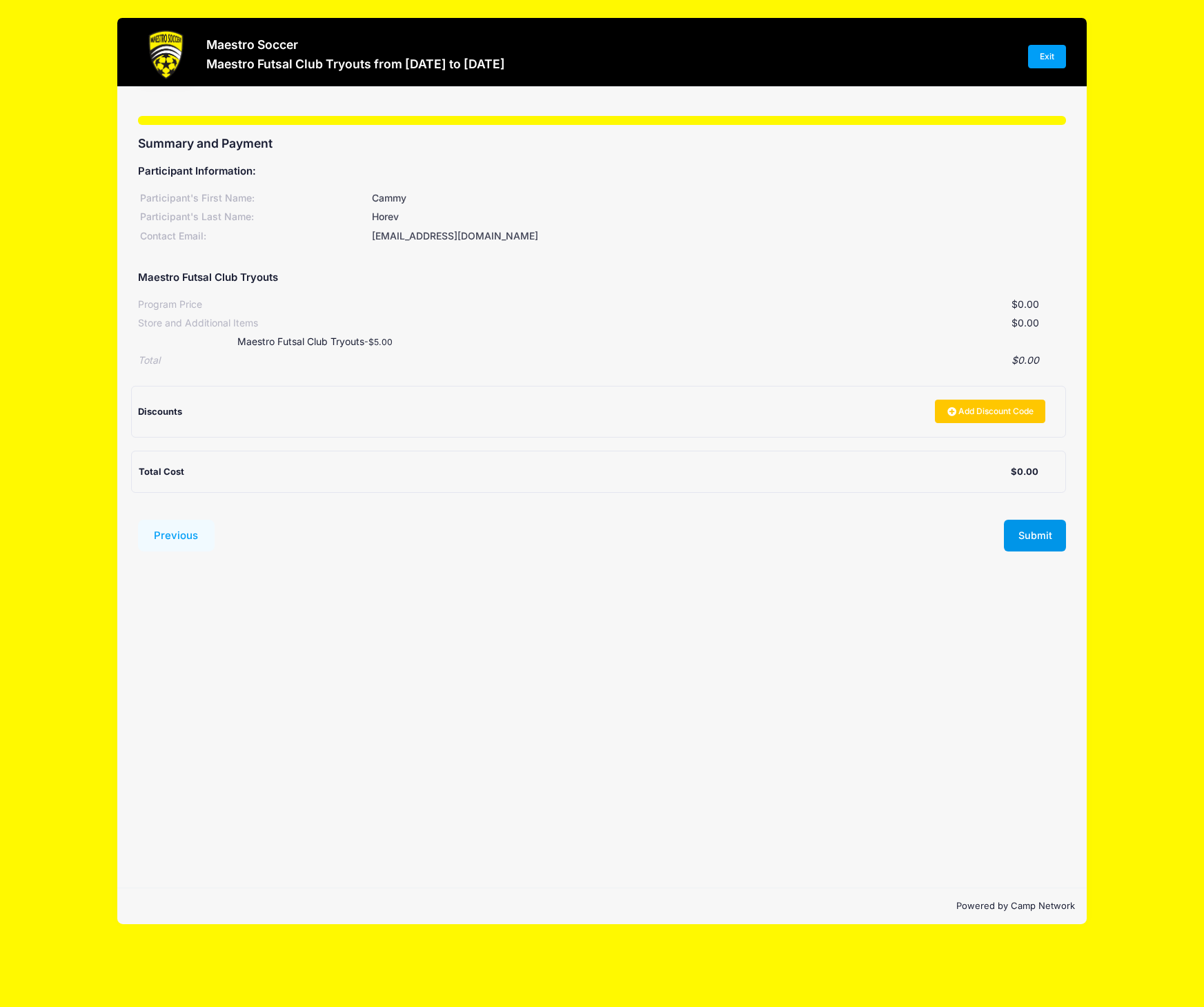
click at [1039, 533] on button "Submit" at bounding box center [1035, 535] width 62 height 32
